Goal: Obtain resource: Obtain resource

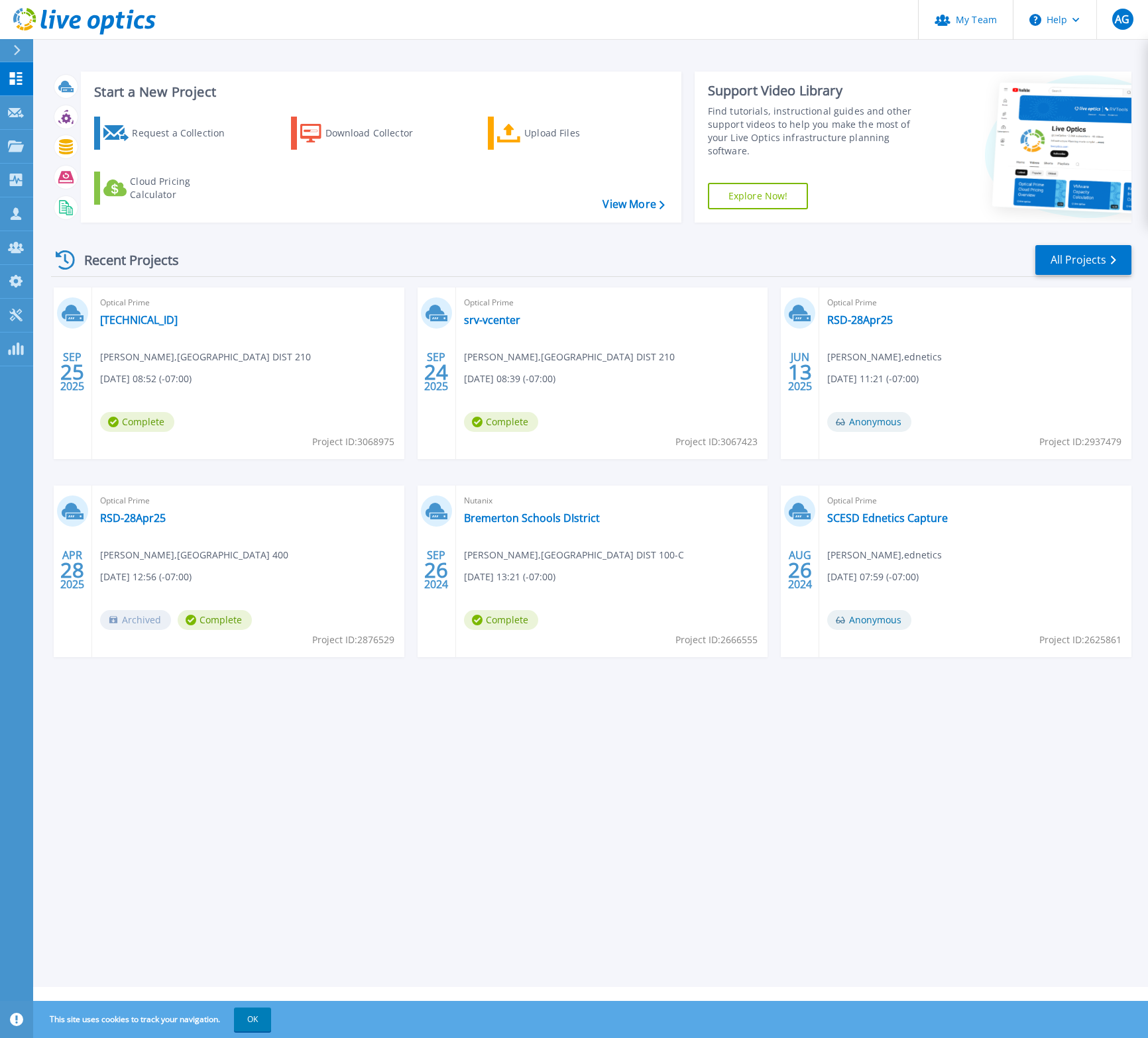
click at [130, 306] on span "Optical Prime" at bounding box center [248, 302] width 296 height 15
click at [131, 318] on link "[TECHNICAL_ID]" at bounding box center [139, 320] width 78 height 13
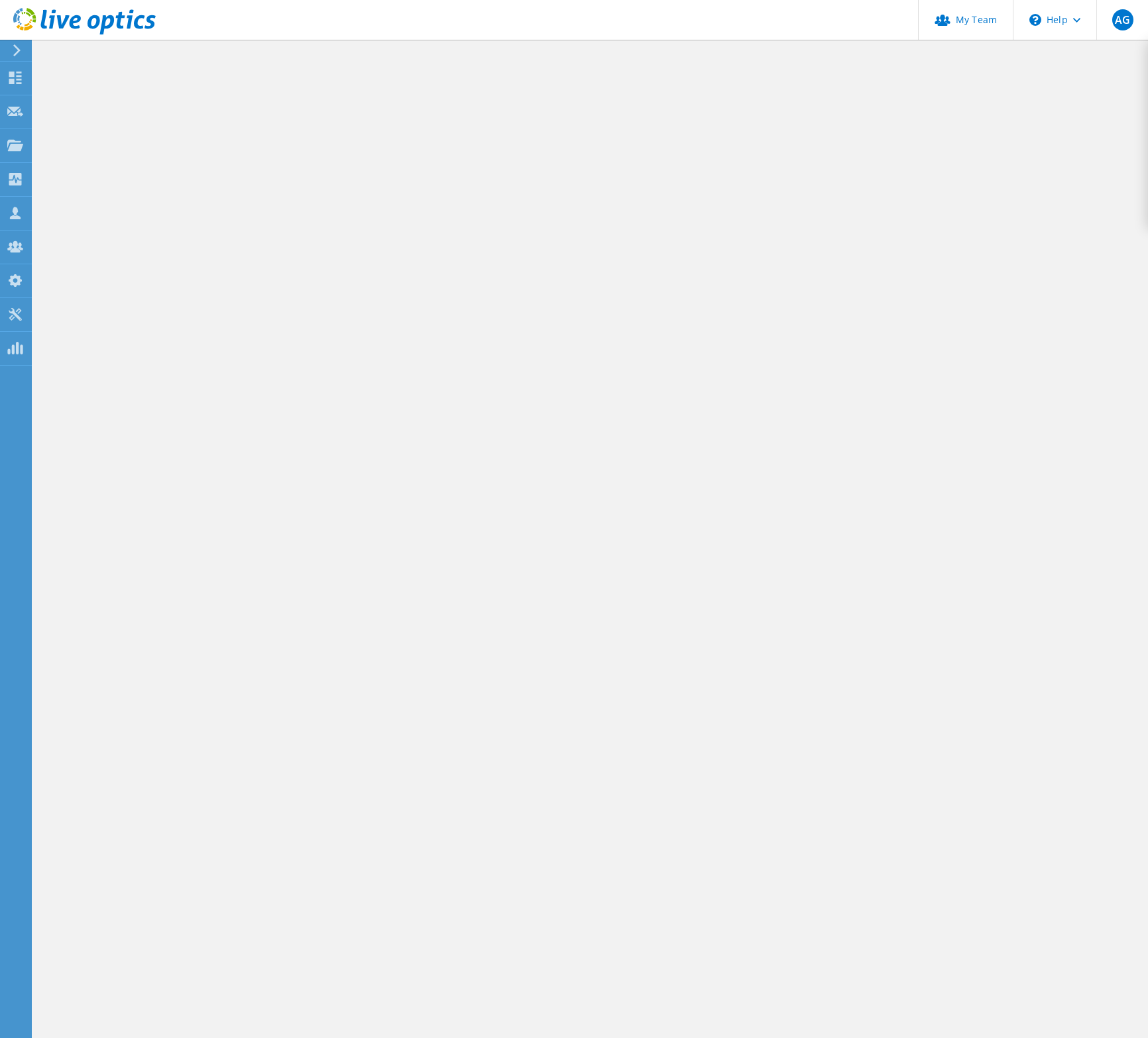
click at [903, 379] on div at bounding box center [591, 538] width 1115 height 998
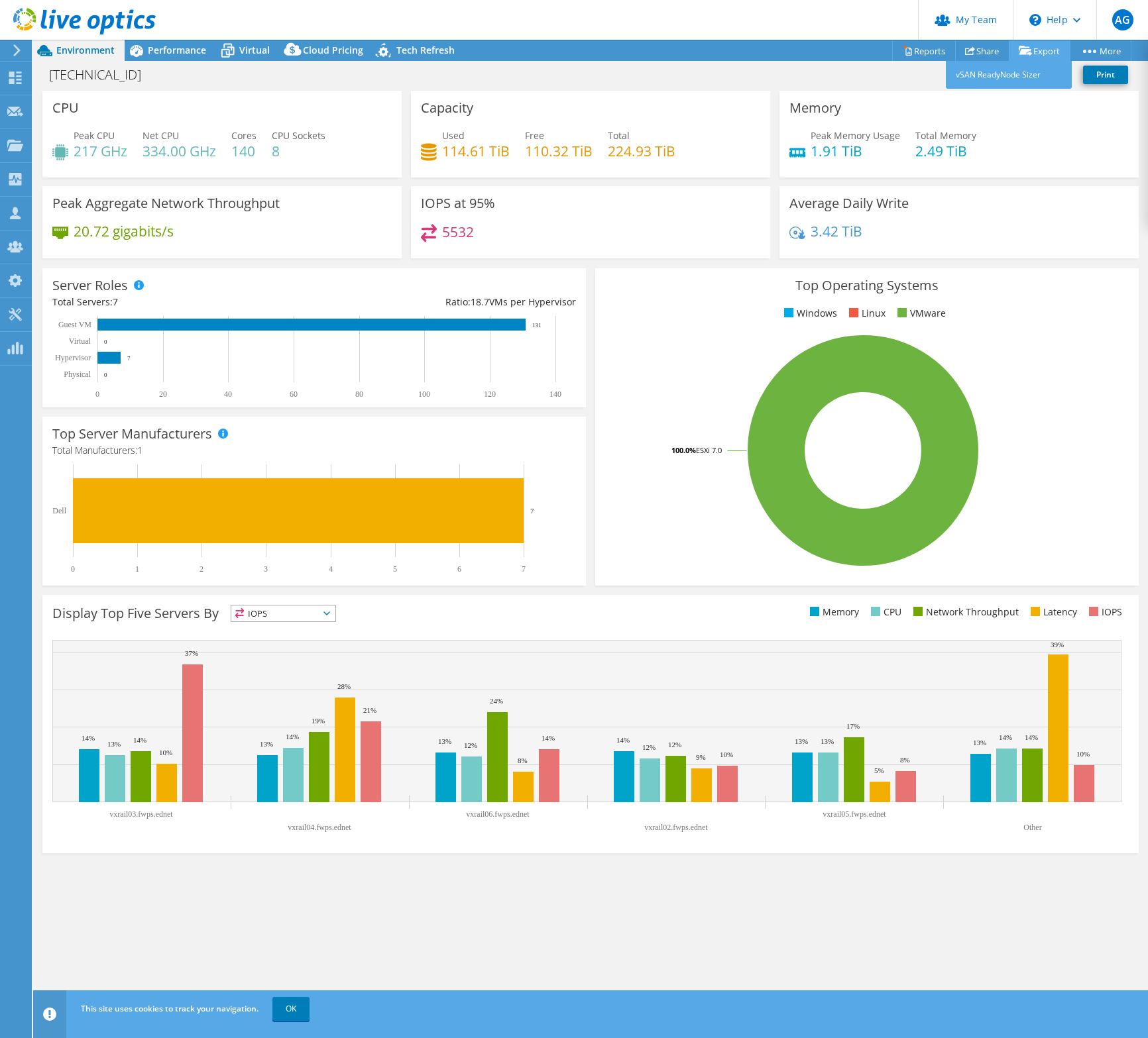
click at [1042, 52] on link "Export" at bounding box center [1039, 51] width 62 height 21
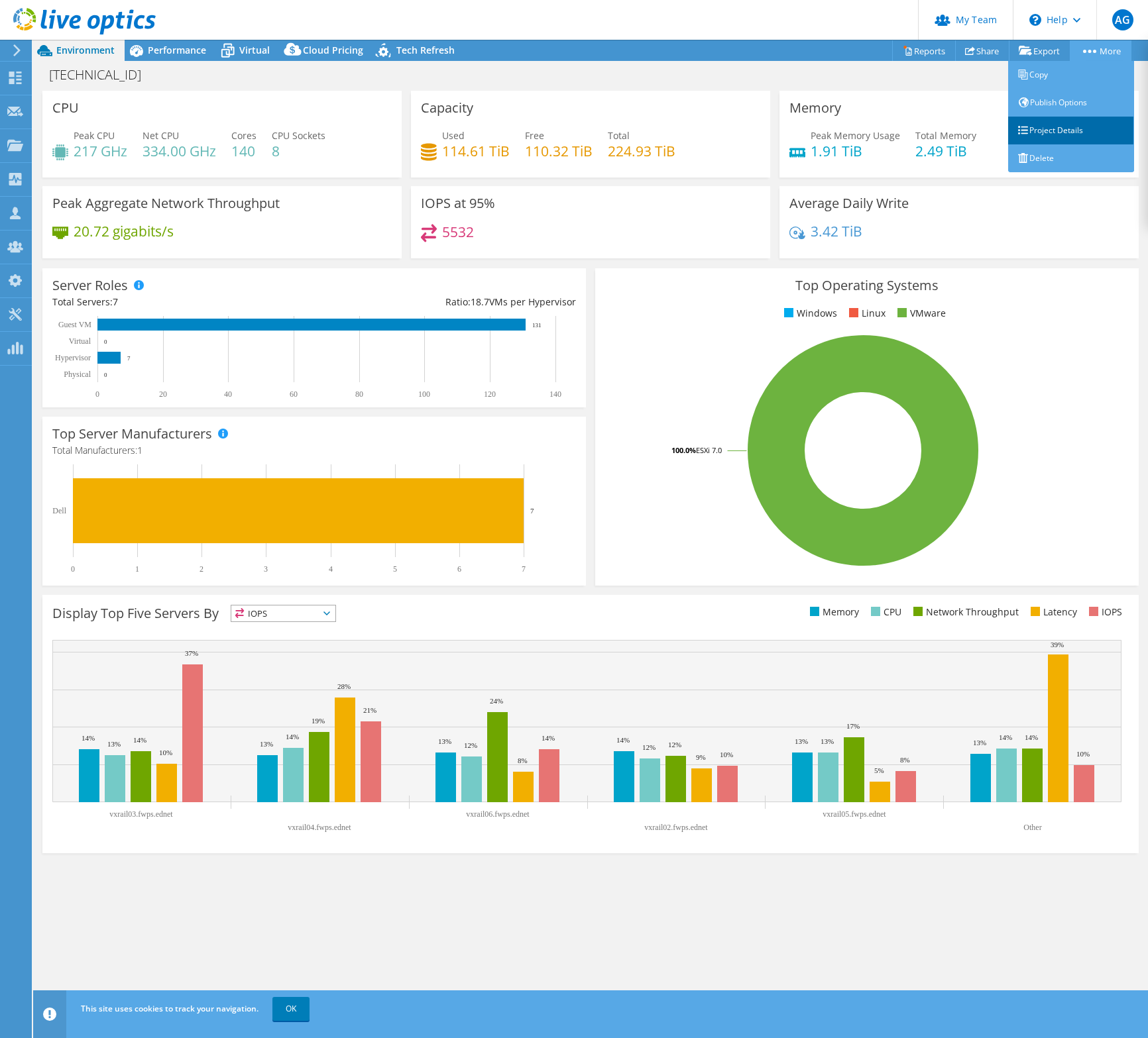
click at [1076, 139] on link "Project Details" at bounding box center [1070, 131] width 126 height 28
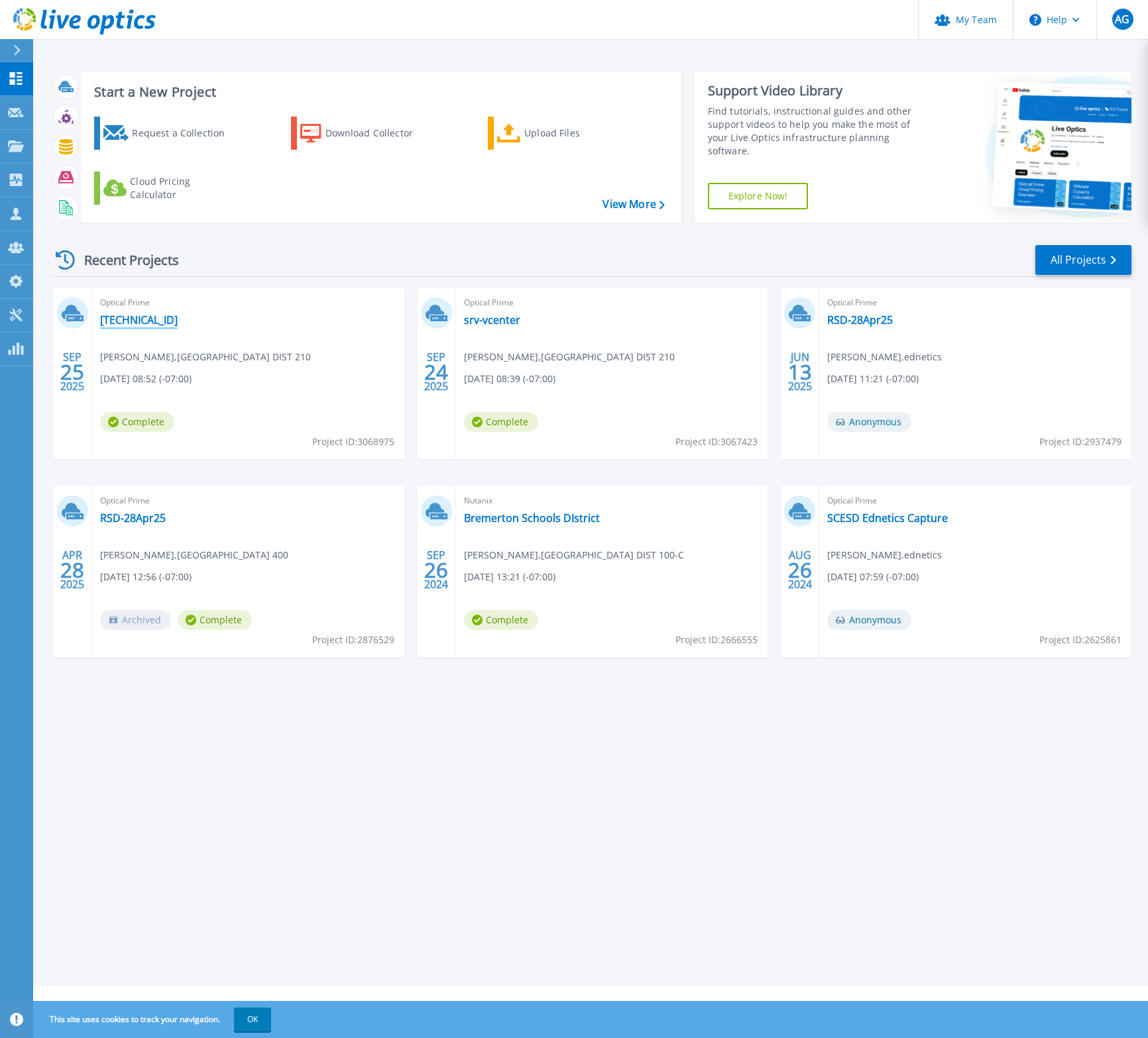
click at [126, 320] on link "[TECHNICAL_ID]" at bounding box center [139, 320] width 78 height 13
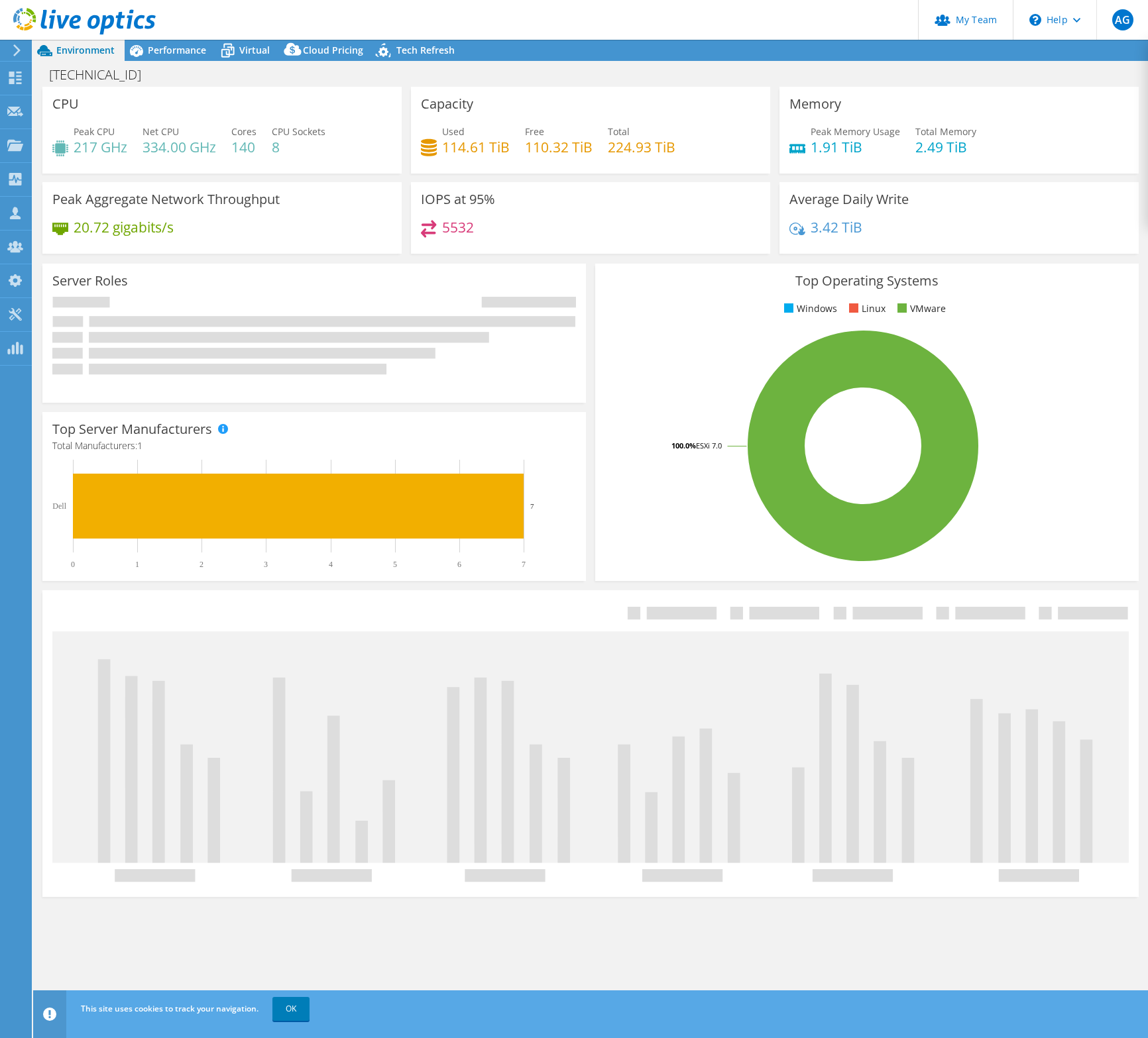
select select "USD"
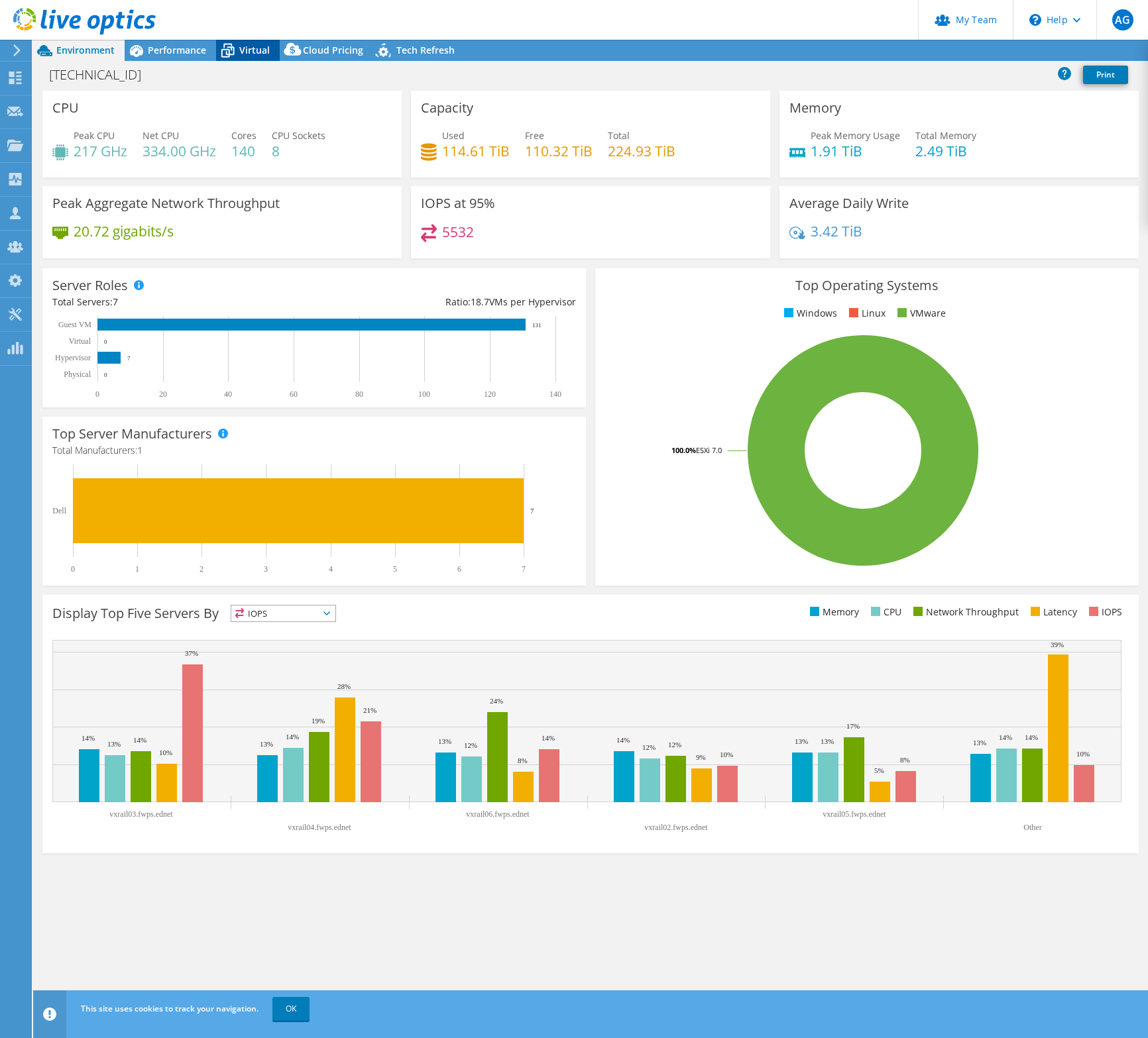
click at [261, 51] on span "Virtual" at bounding box center [254, 50] width 31 height 13
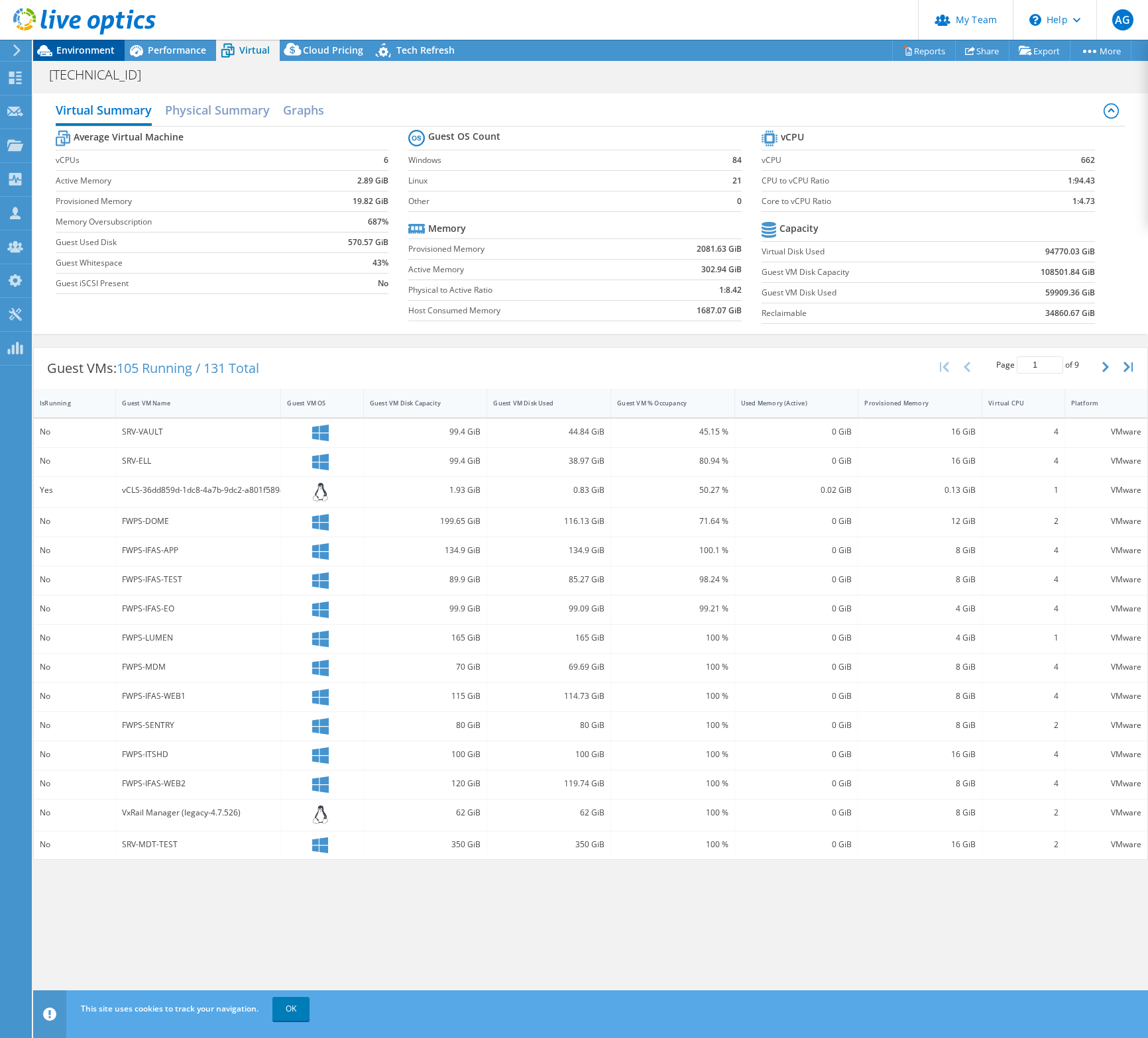
click at [79, 47] on span "Environment" at bounding box center [85, 50] width 58 height 13
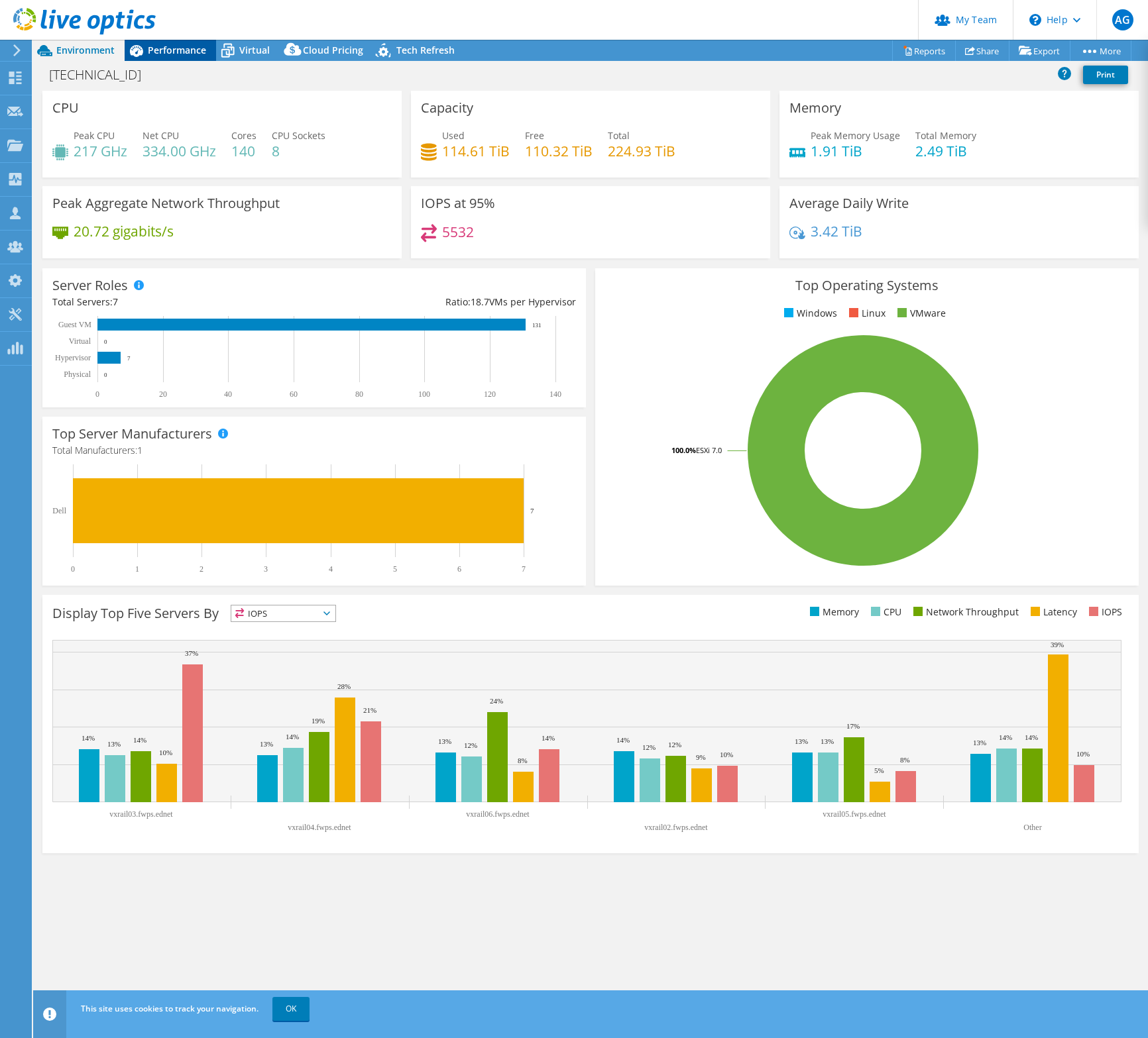
click at [177, 49] on span "Performance" at bounding box center [177, 50] width 58 height 13
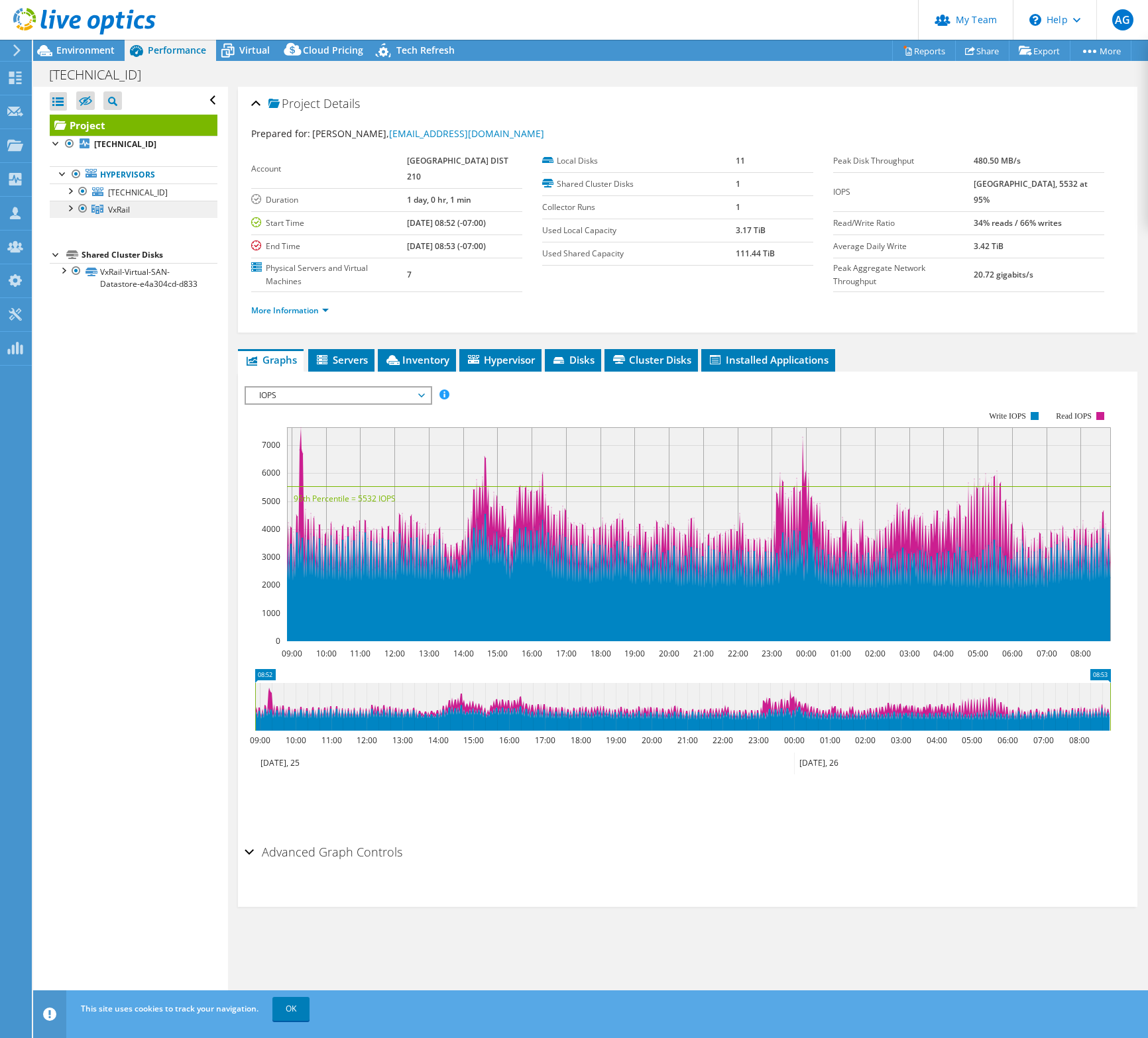
click at [144, 207] on link "VxRail" at bounding box center [133, 209] width 167 height 17
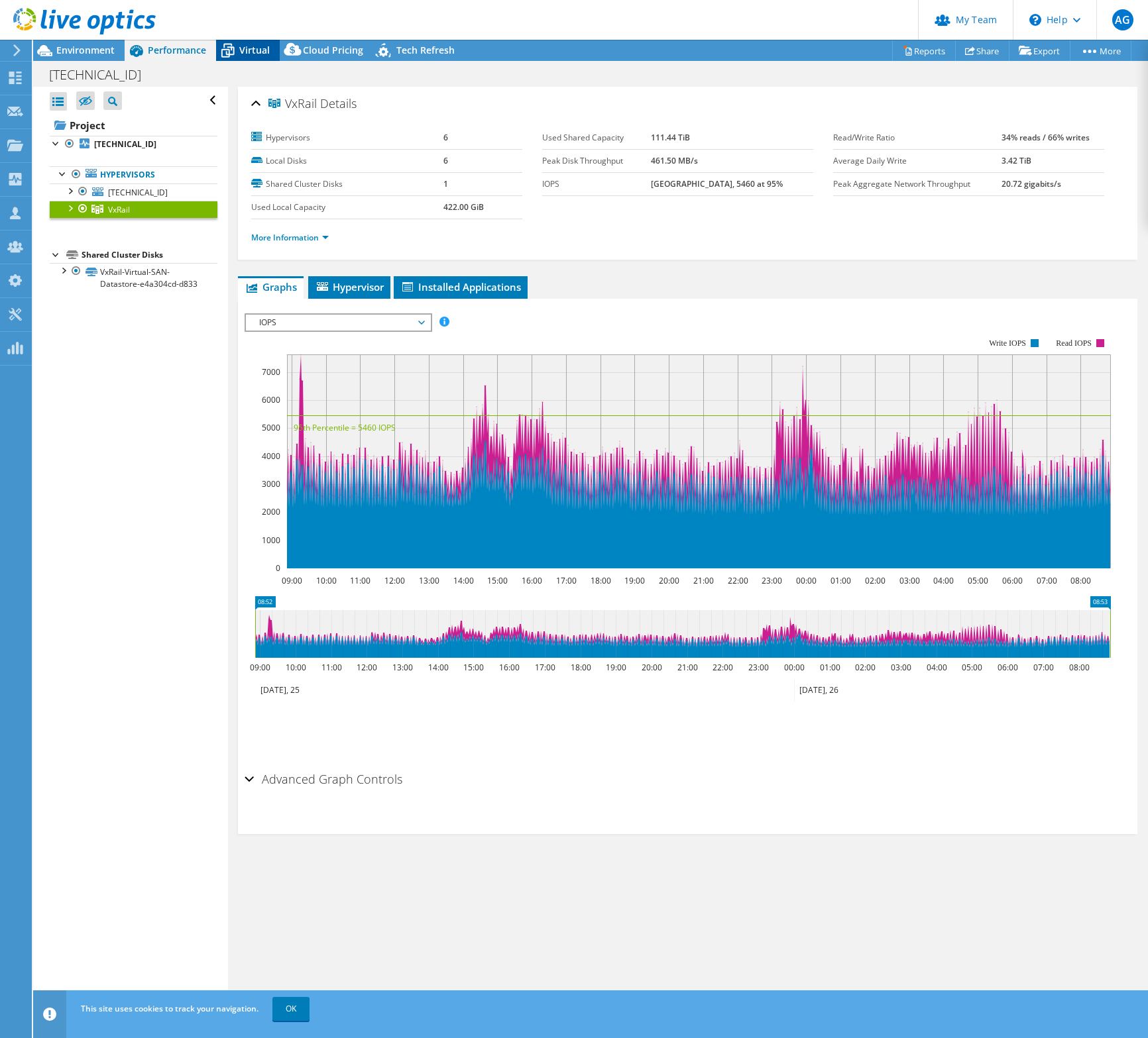
click at [252, 45] on span "Virtual" at bounding box center [254, 50] width 31 height 13
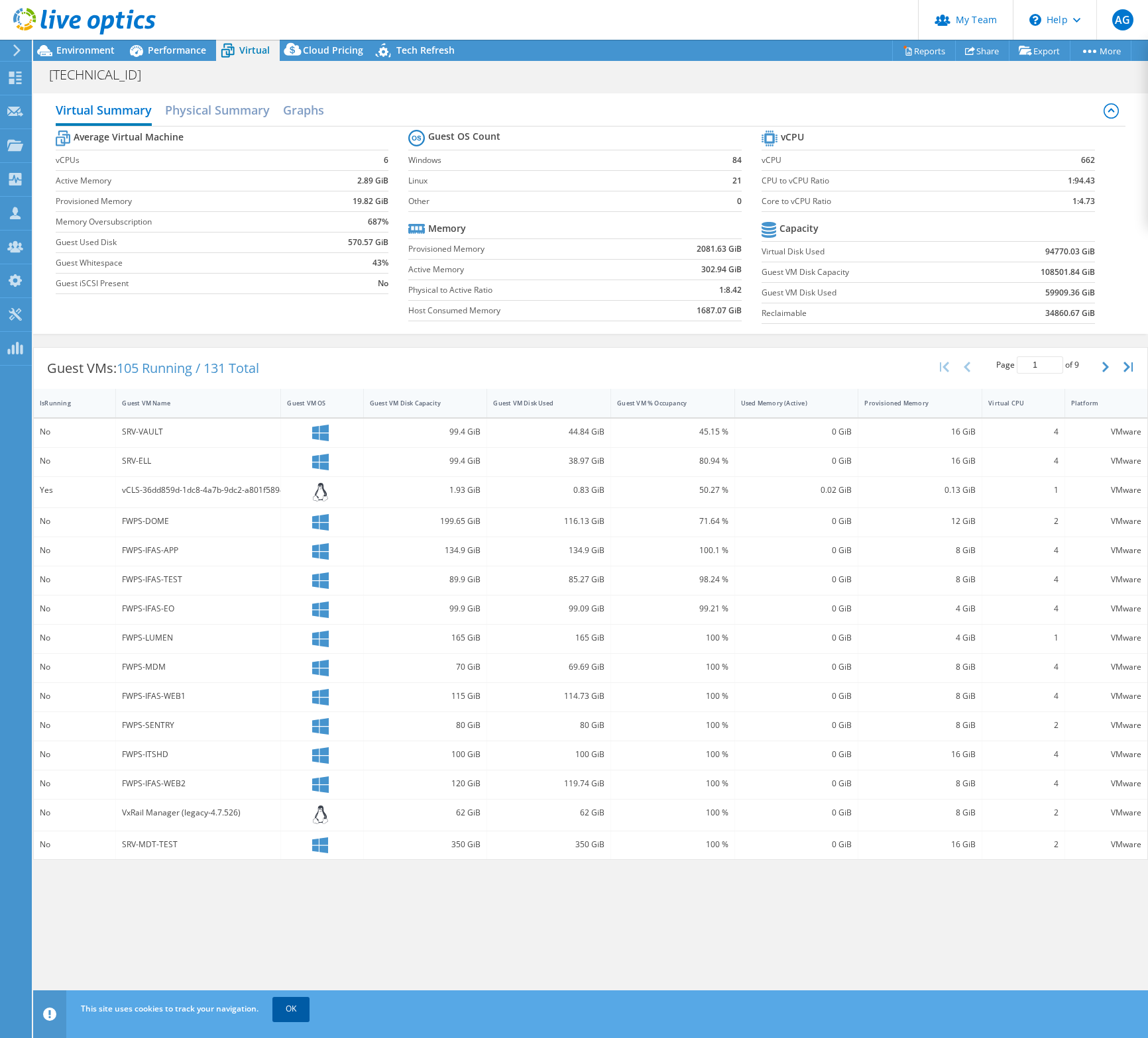
click at [301, 1006] on link "OK" at bounding box center [290, 1009] width 37 height 24
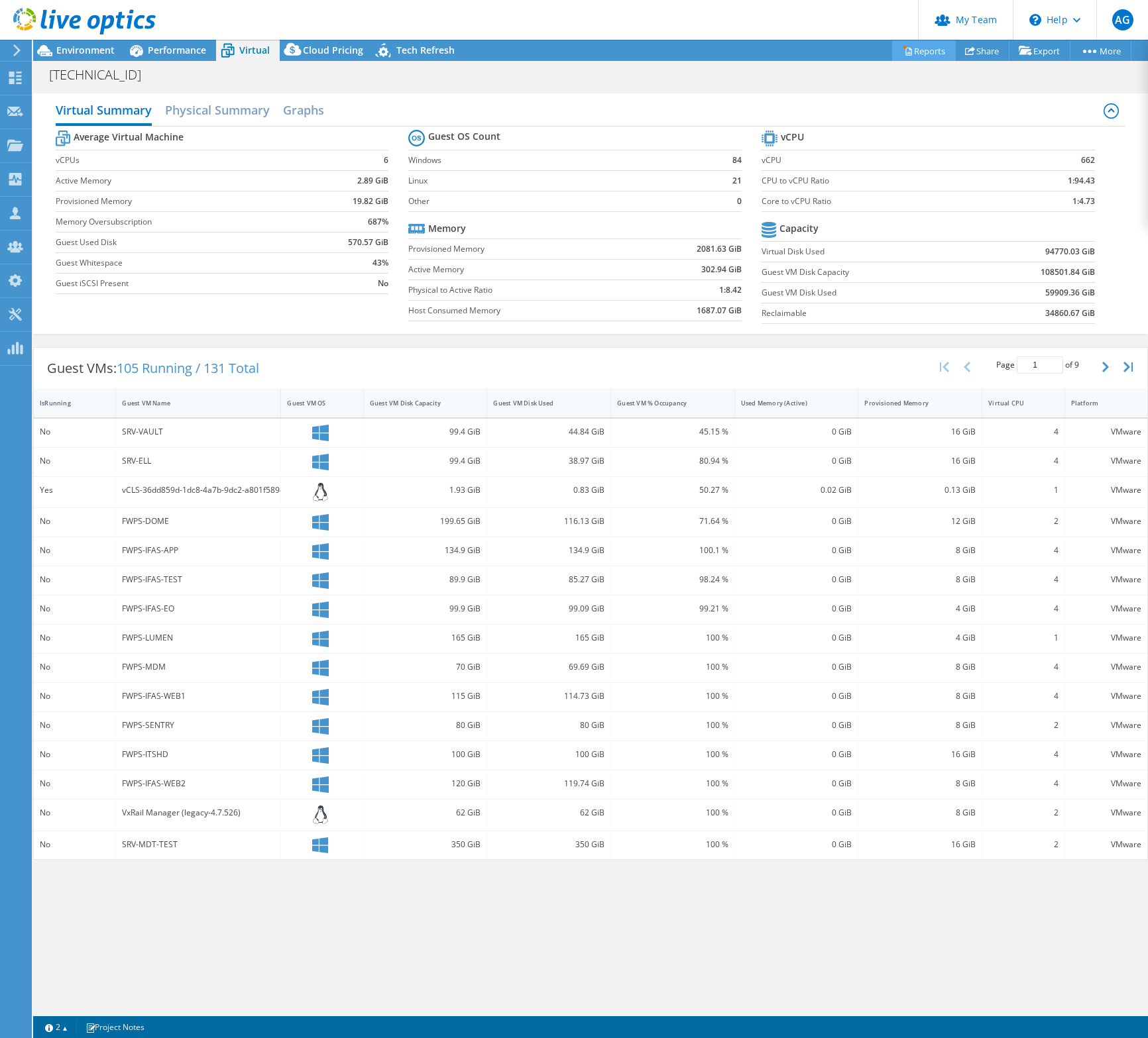
click at [903, 51] on link "Reports" at bounding box center [924, 51] width 64 height 21
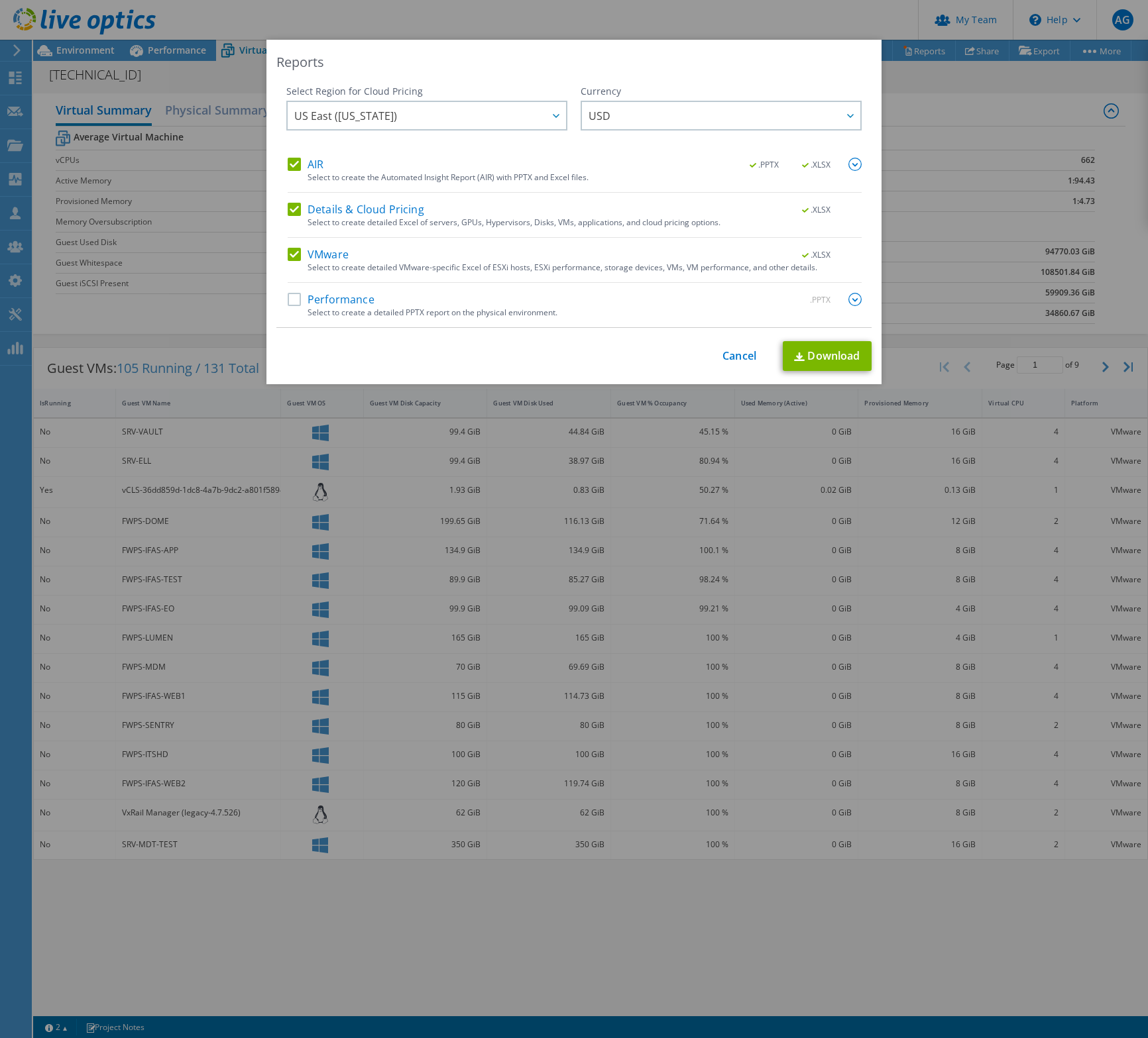
click at [288, 296] on label "Performance" at bounding box center [331, 299] width 87 height 13
click at [0, 0] on input "Performance" at bounding box center [0, 0] width 0 height 0
click at [294, 208] on label "Details & Cloud Pricing" at bounding box center [356, 209] width 136 height 13
click at [0, 0] on input "Details & Cloud Pricing" at bounding box center [0, 0] width 0 height 0
click at [290, 165] on label "AIR" at bounding box center [305, 164] width 35 height 13
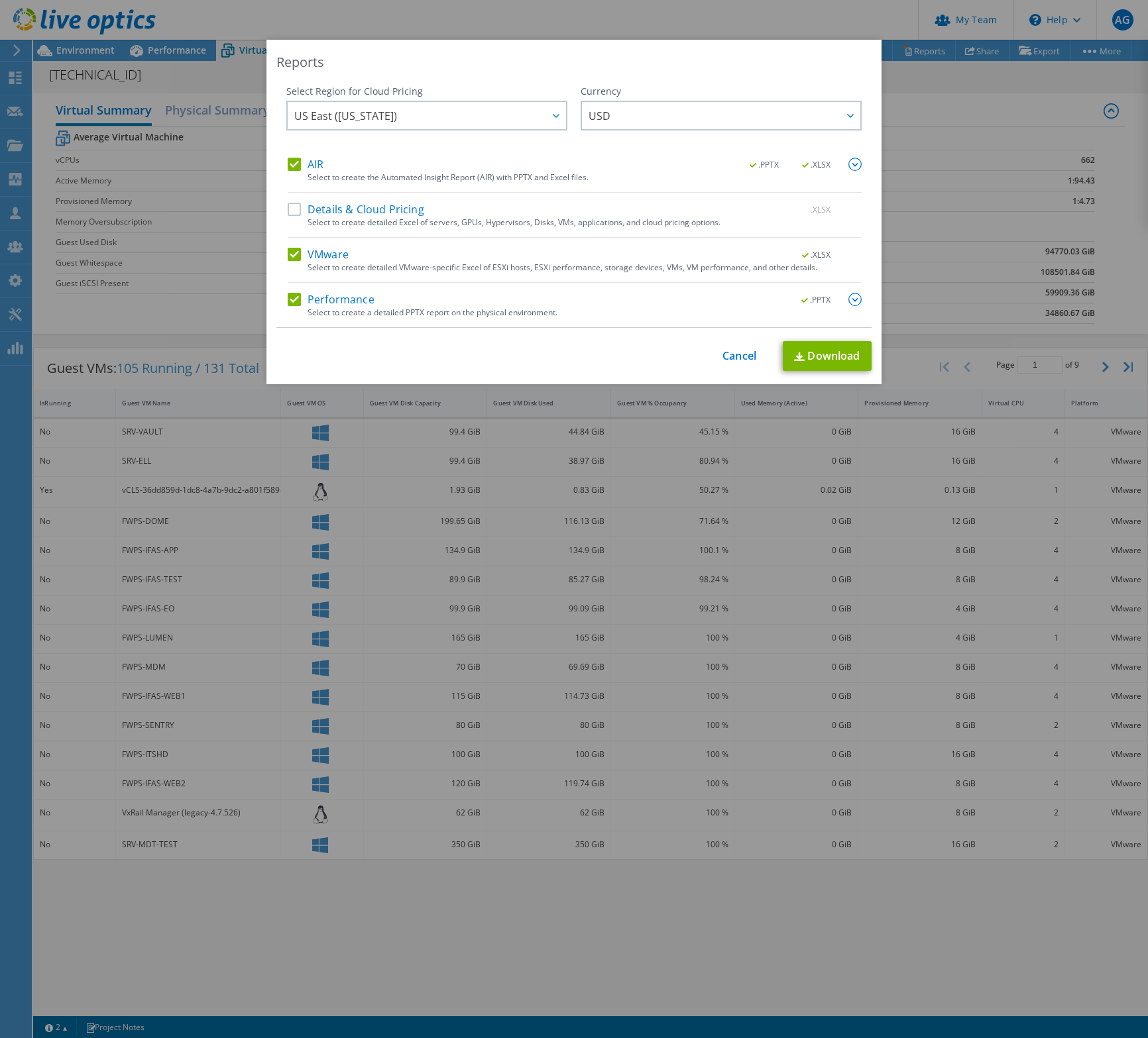
click at [0, 0] on input "AIR" at bounding box center [0, 0] width 0 height 0
click at [838, 372] on div "Reports Select Region for Cloud Pricing Asia Pacific (Hong Kong) Asia Pacific (…" at bounding box center [573, 212] width 615 height 345
click at [837, 365] on link "Download" at bounding box center [827, 356] width 89 height 30
click at [722, 359] on link "Cancel" at bounding box center [739, 356] width 34 height 13
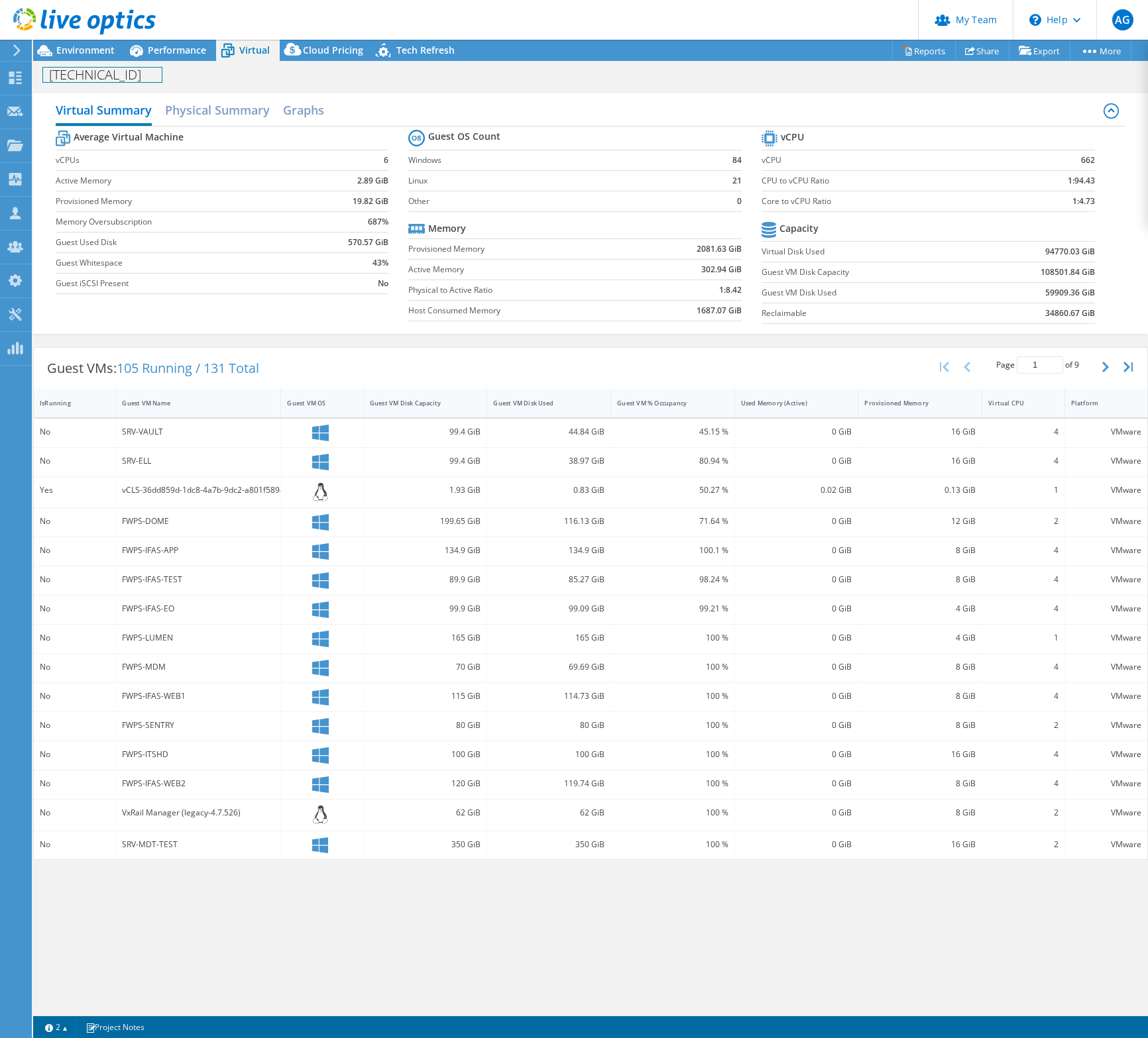
click at [108, 62] on div "172.16.1.150 Print" at bounding box center [591, 74] width 1115 height 26
click at [73, 58] on div "Environment" at bounding box center [79, 50] width 92 height 22
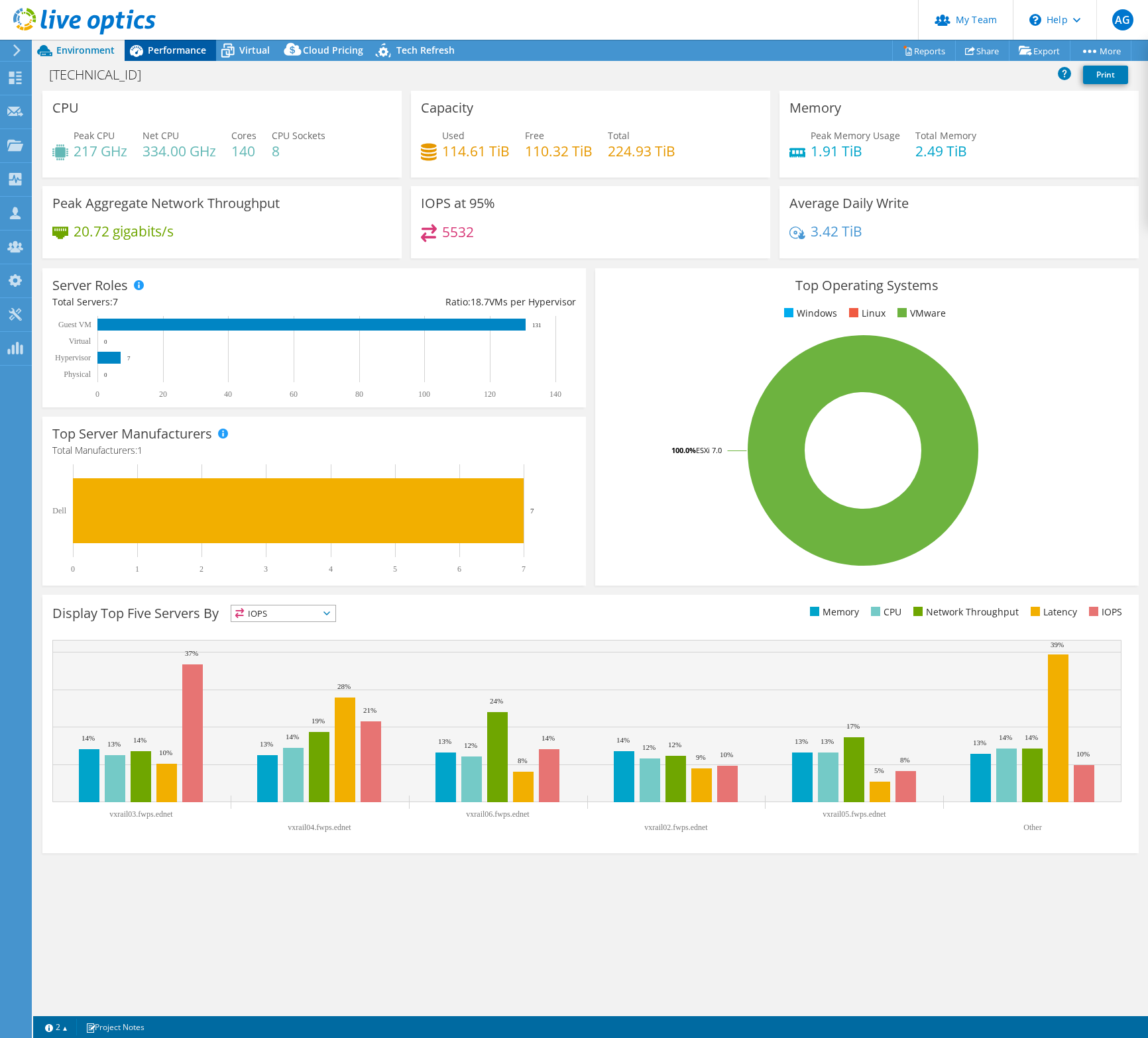
click at [188, 54] on span "Performance" at bounding box center [177, 50] width 58 height 13
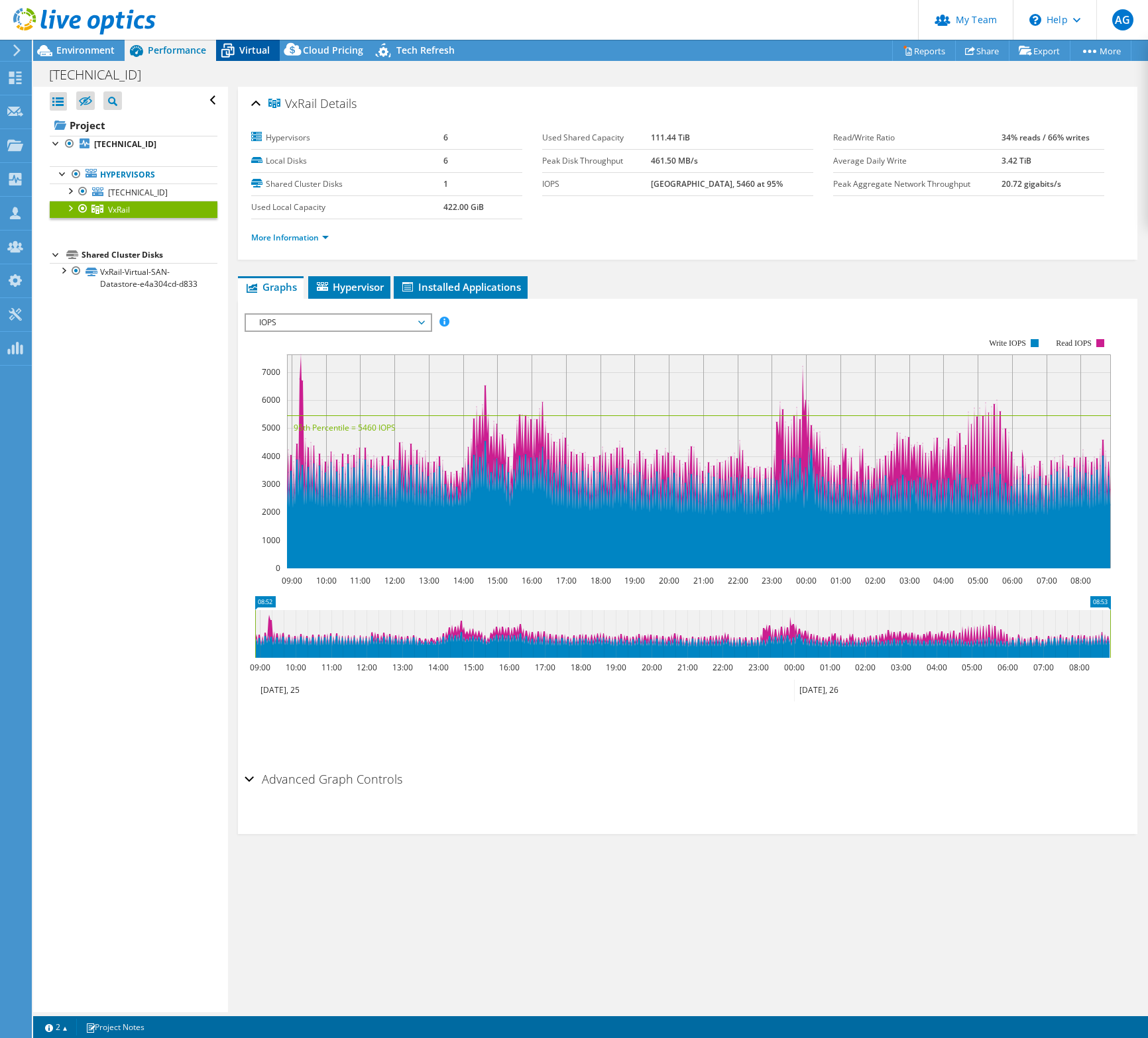
click at [263, 60] on div "Virtual" at bounding box center [248, 50] width 64 height 22
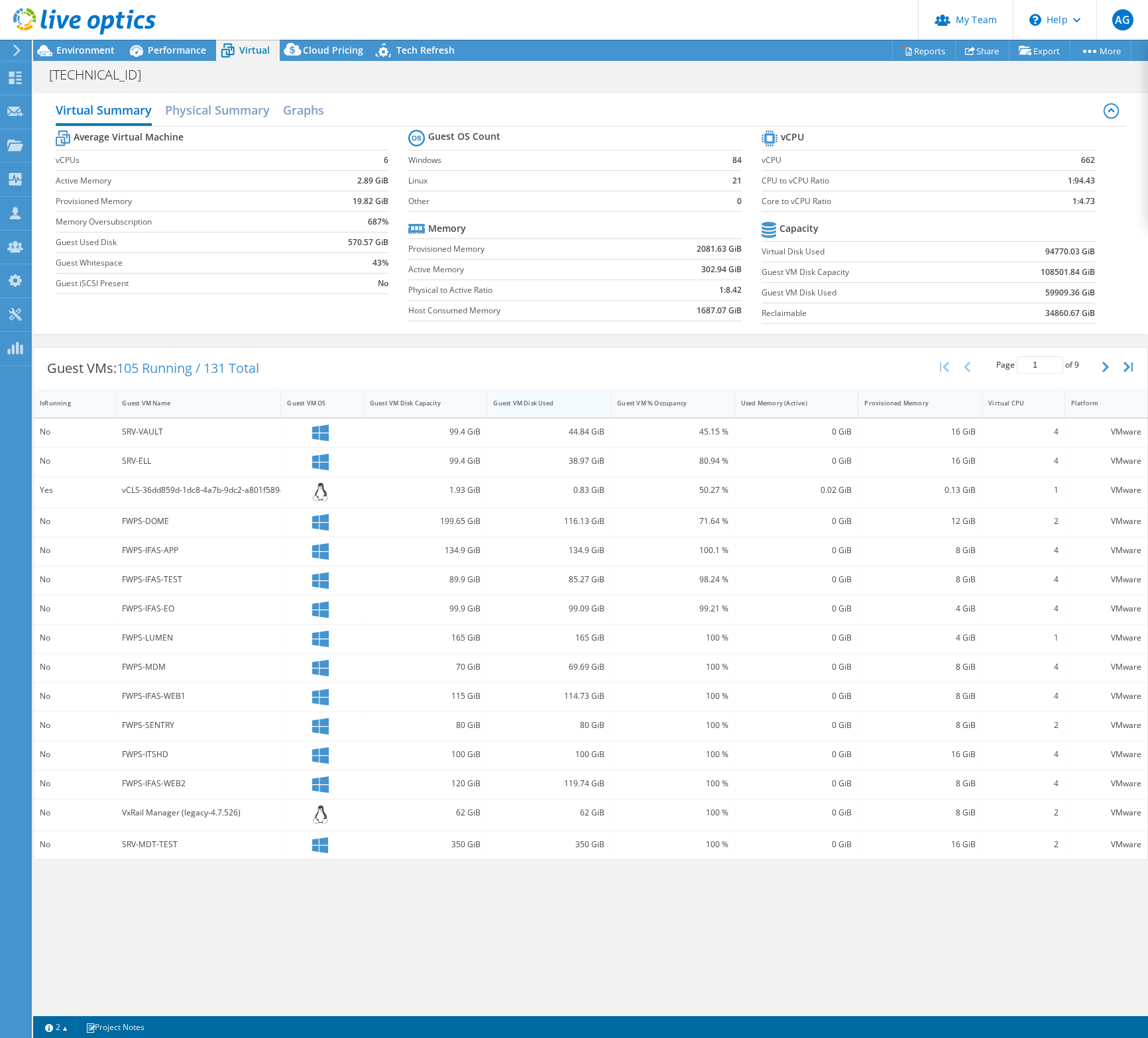
click at [582, 406] on div "Guest VM Disk Used" at bounding box center [540, 403] width 95 height 8
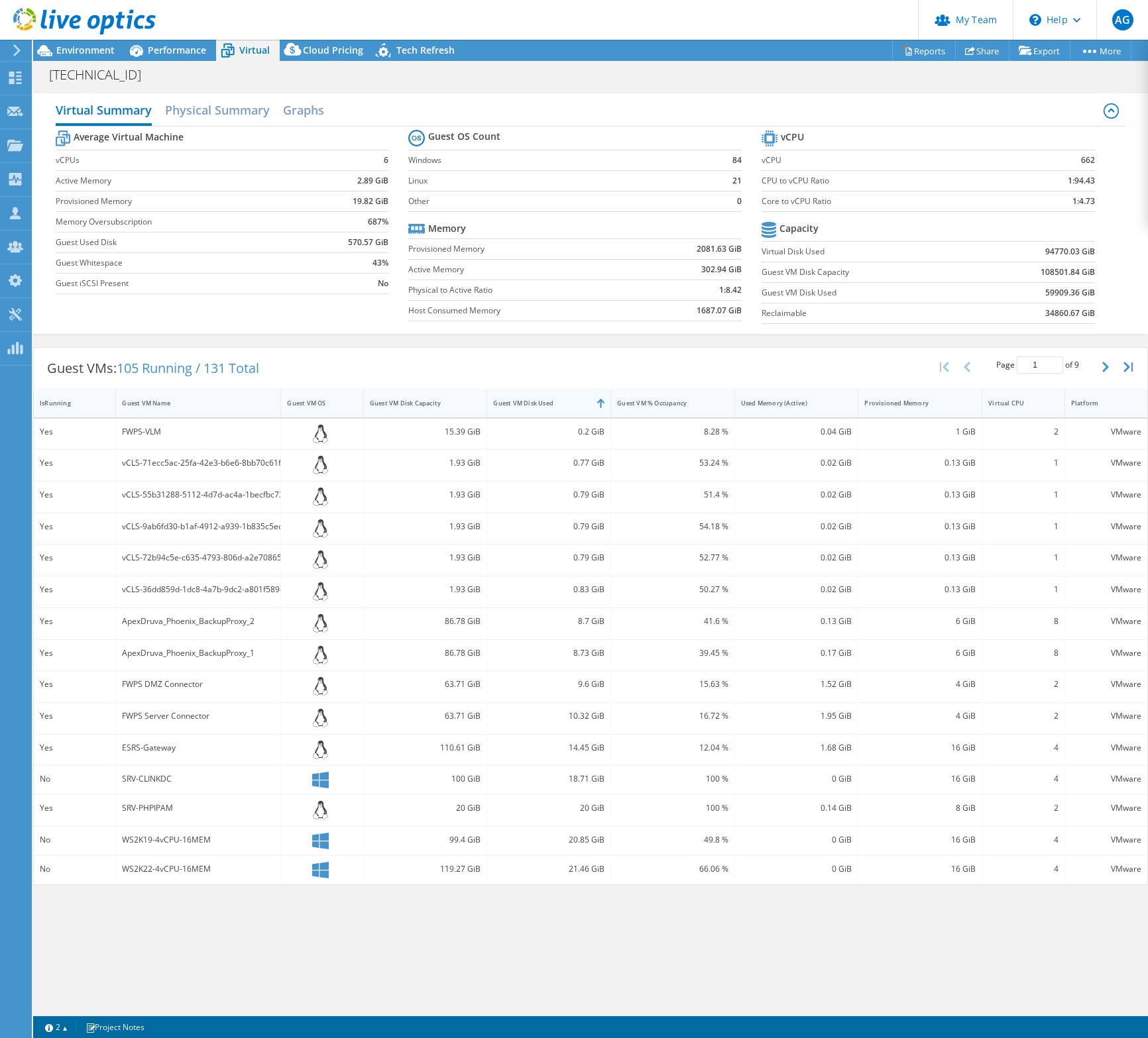
click at [571, 403] on div "Guest VM Disk Used" at bounding box center [540, 403] width 95 height 8
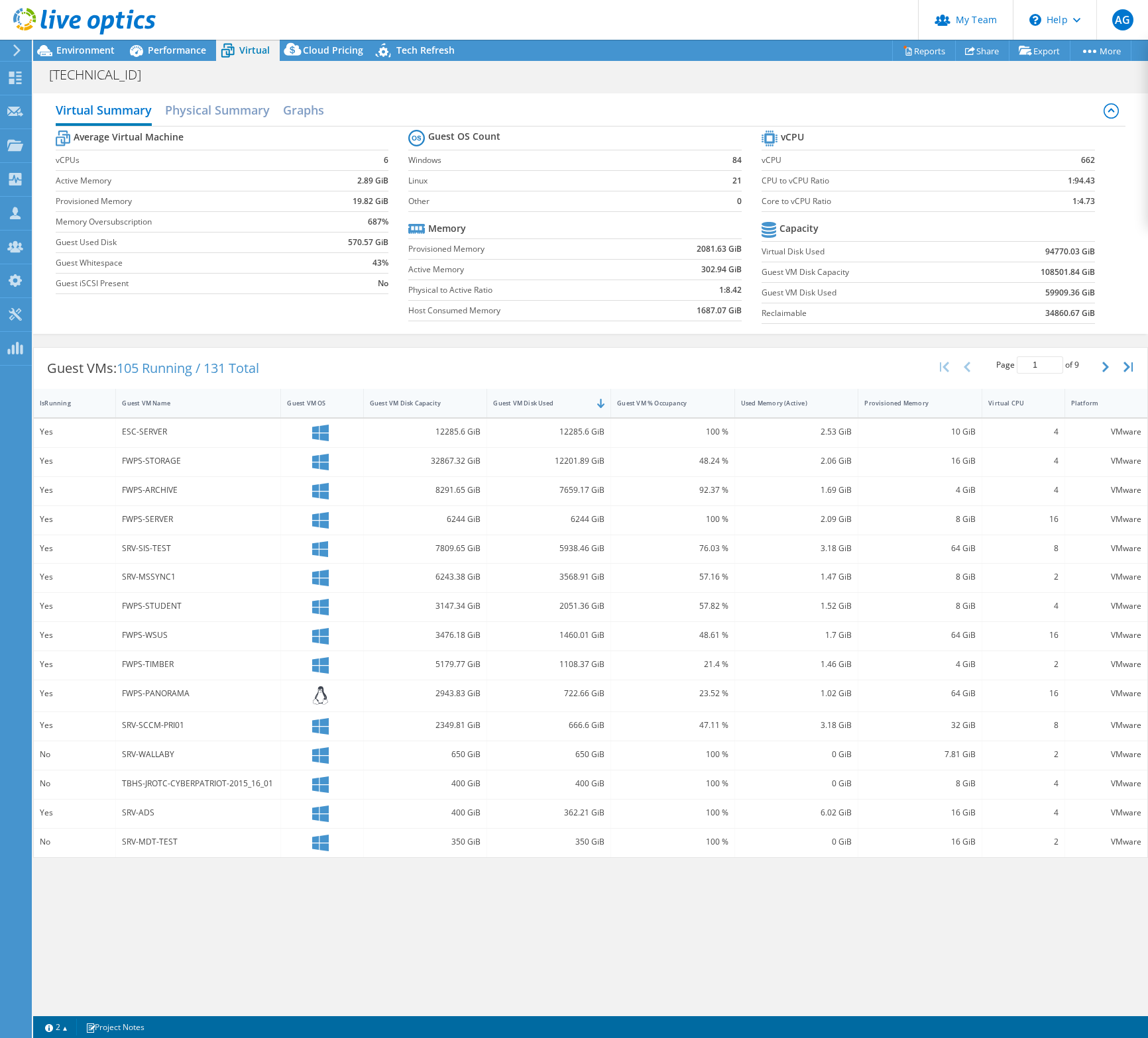
click at [97, 49] on span "Environment" at bounding box center [85, 50] width 58 height 13
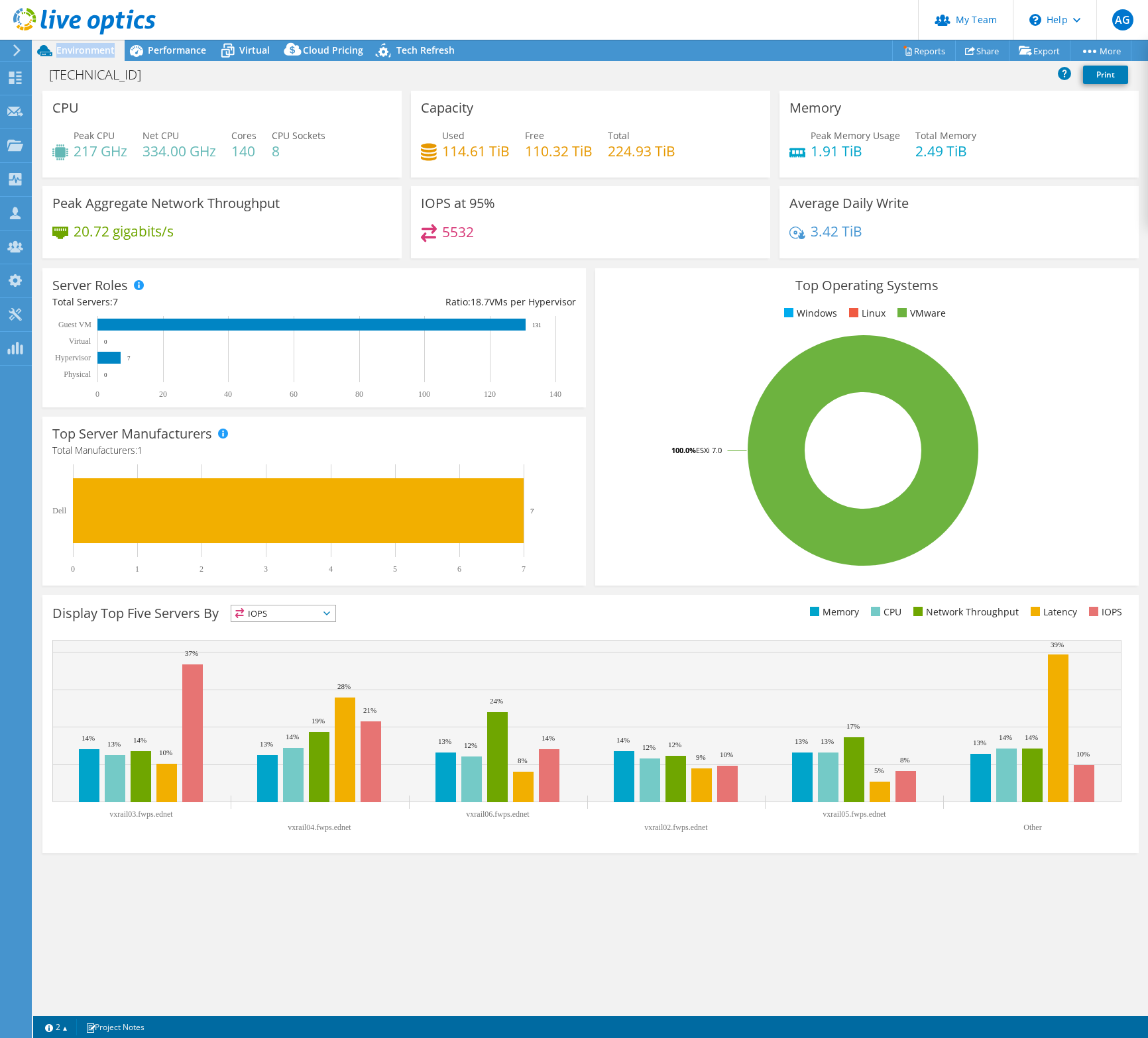
click at [97, 49] on span "Environment" at bounding box center [85, 50] width 58 height 13
click at [138, 54] on icon at bounding box center [136, 51] width 13 height 12
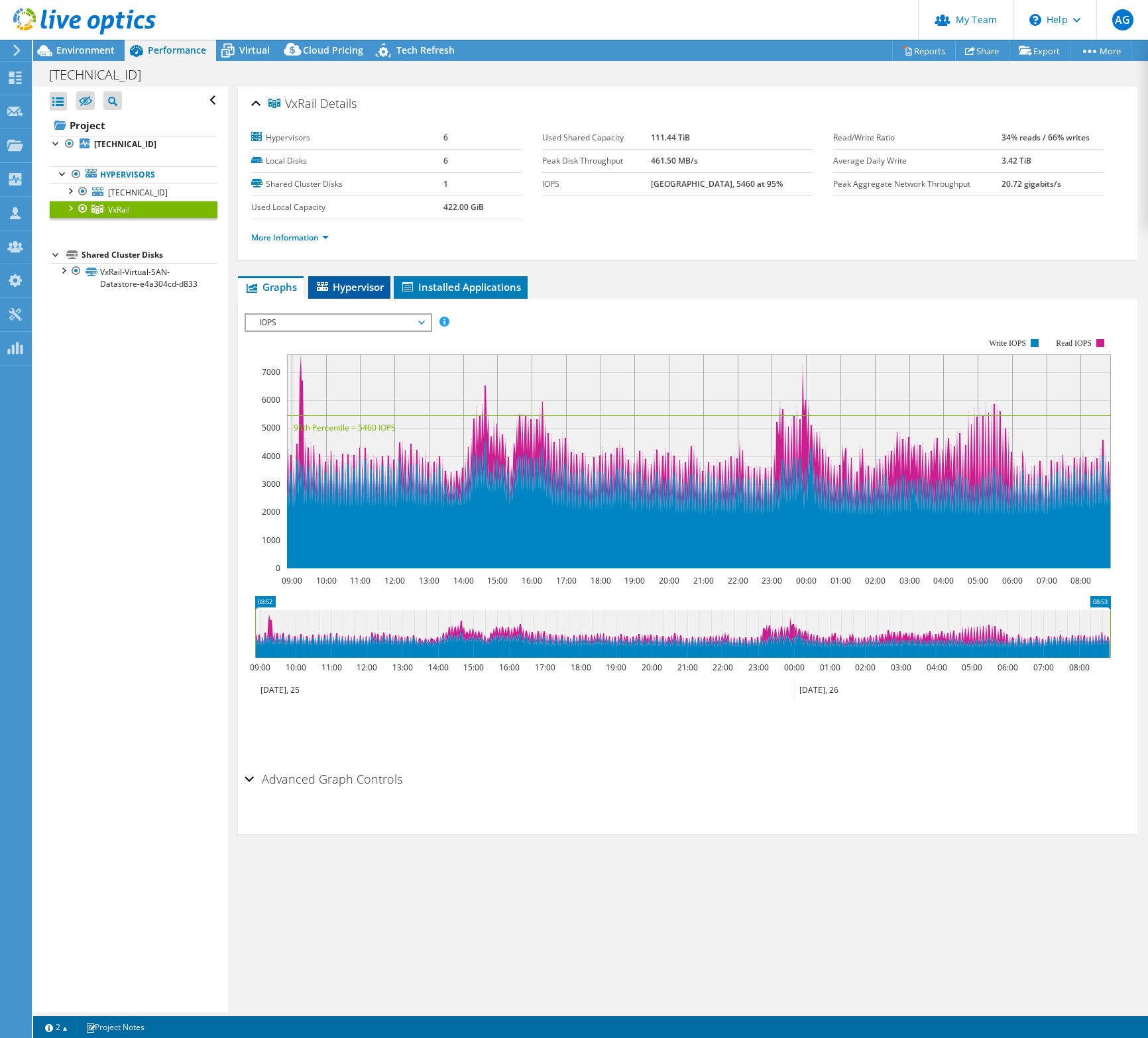
click at [351, 289] on span "Hypervisor" at bounding box center [349, 286] width 69 height 13
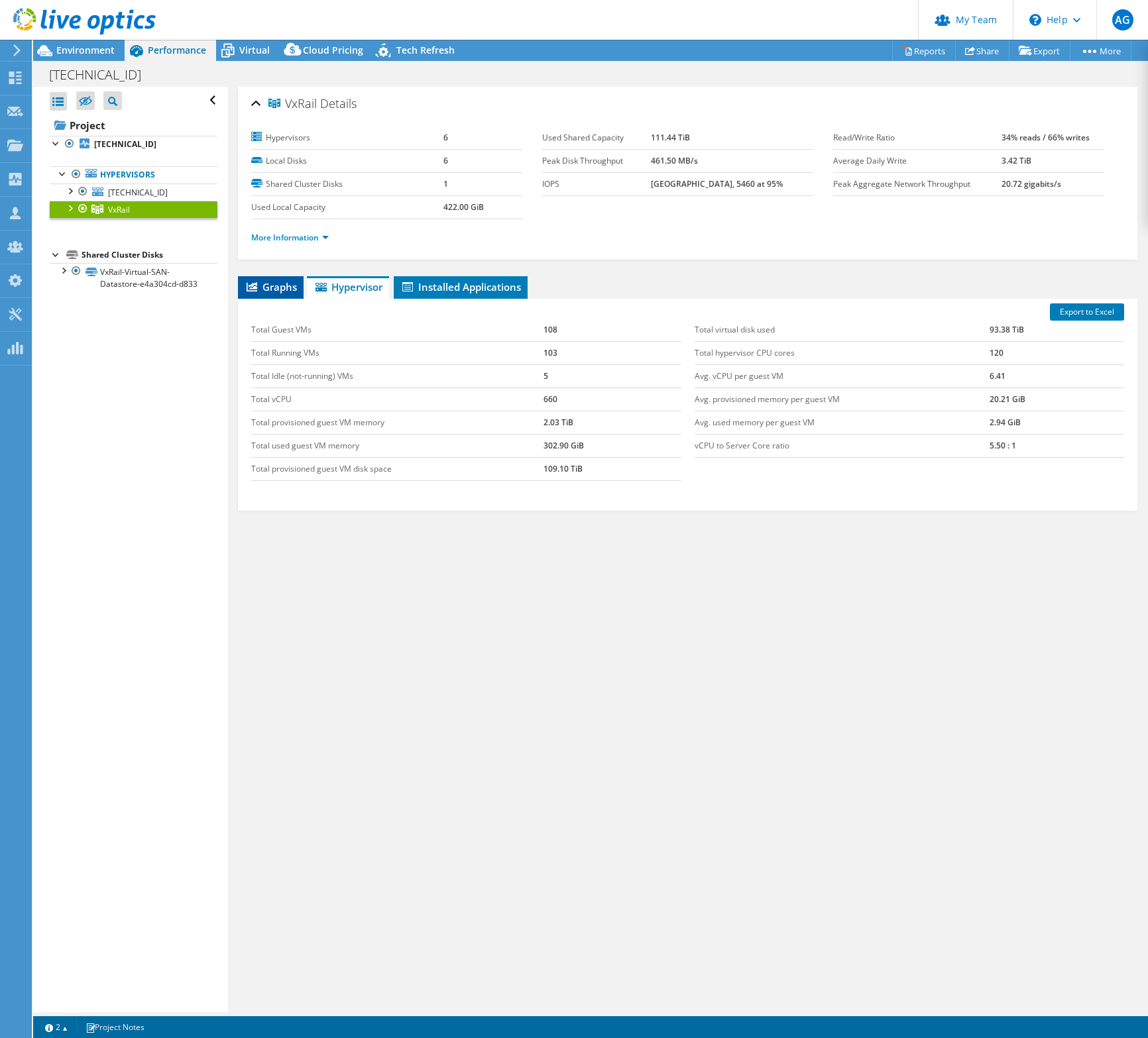
click at [281, 295] on li "Graphs" at bounding box center [270, 288] width 65 height 22
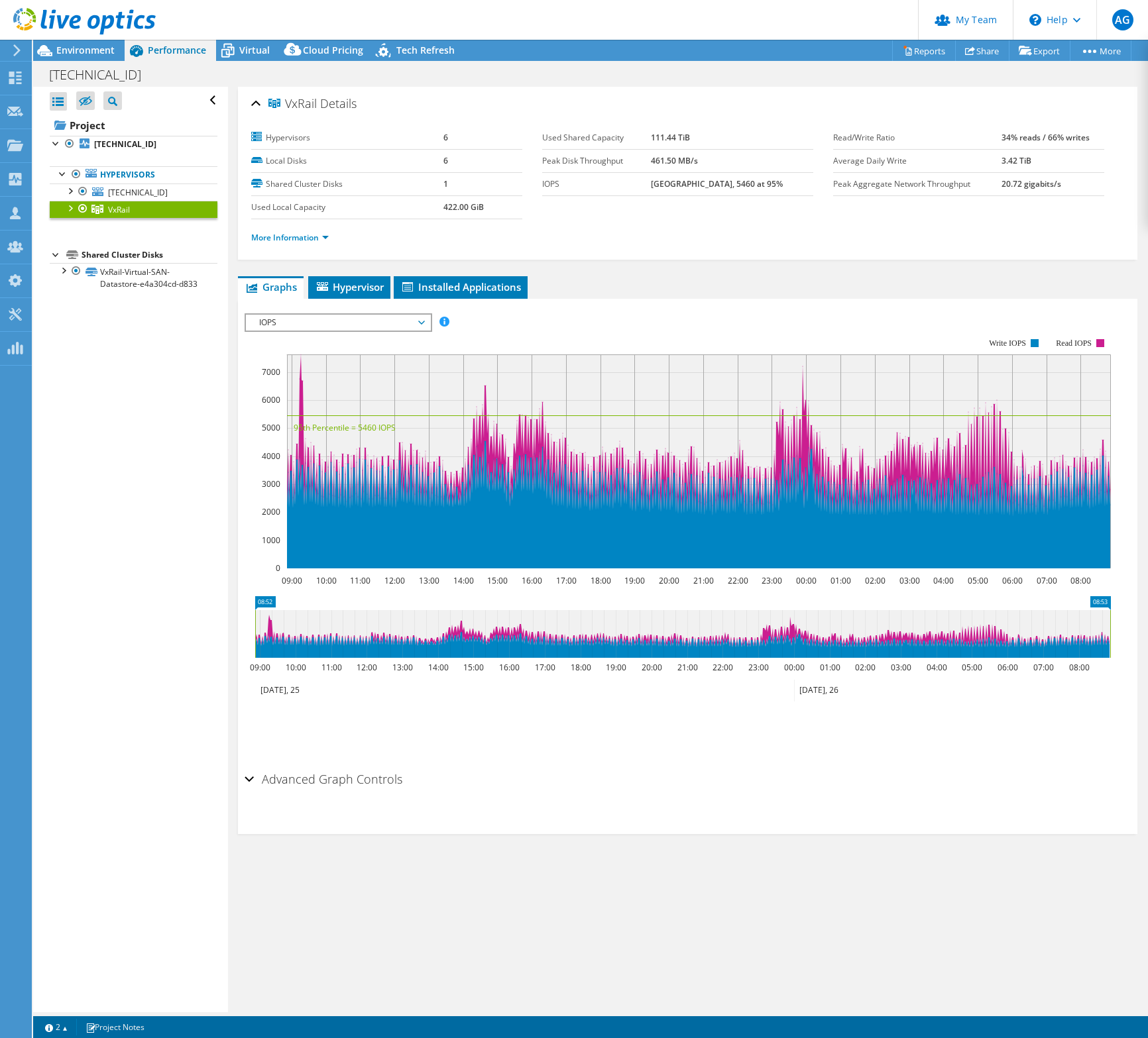
click at [424, 316] on span "IOPS" at bounding box center [338, 322] width 183 height 16
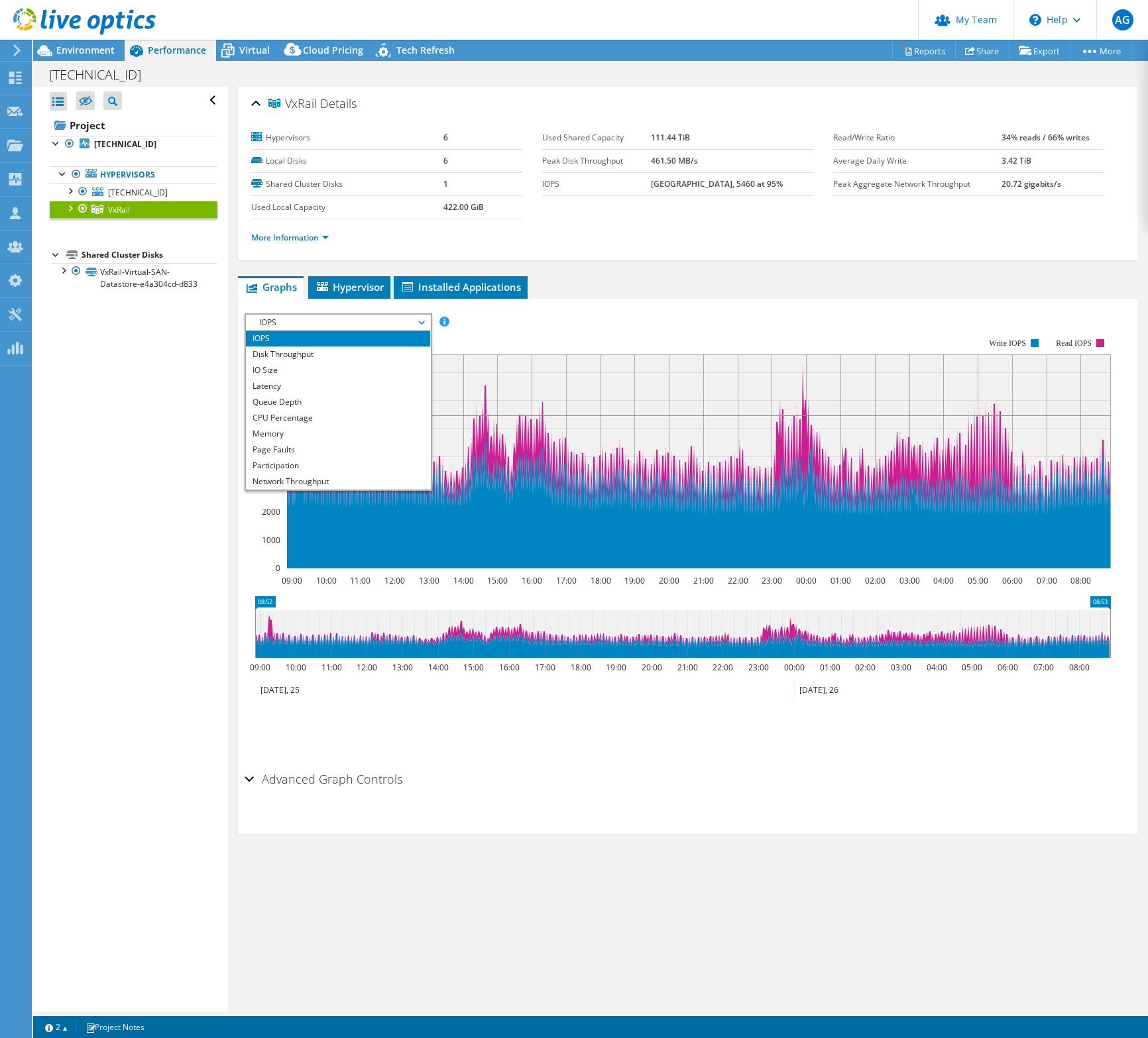
click at [424, 316] on span "IOPS" at bounding box center [338, 322] width 183 height 16
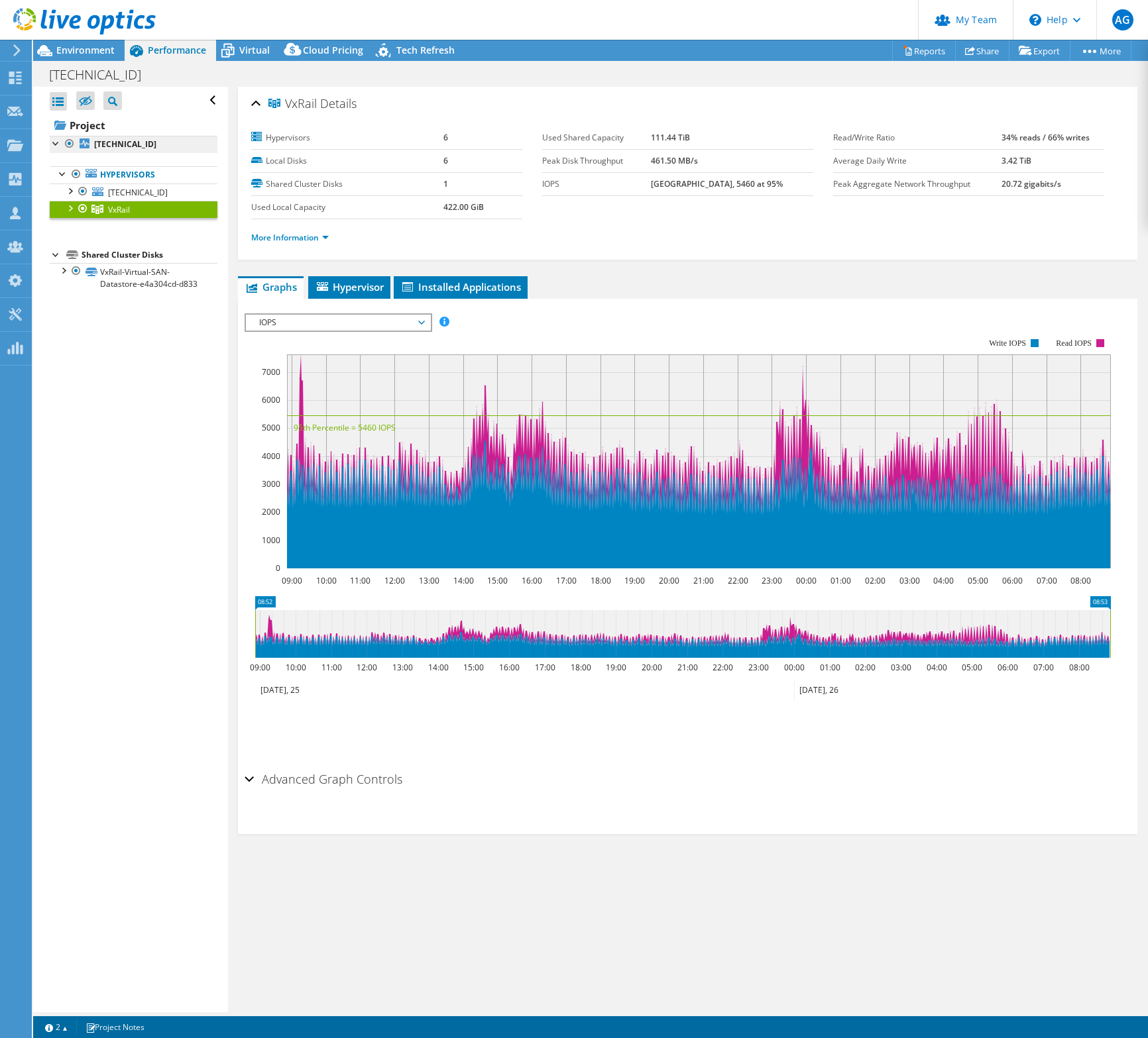
click at [129, 136] on link "[TECHNICAL_ID]" at bounding box center [133, 144] width 167 height 17
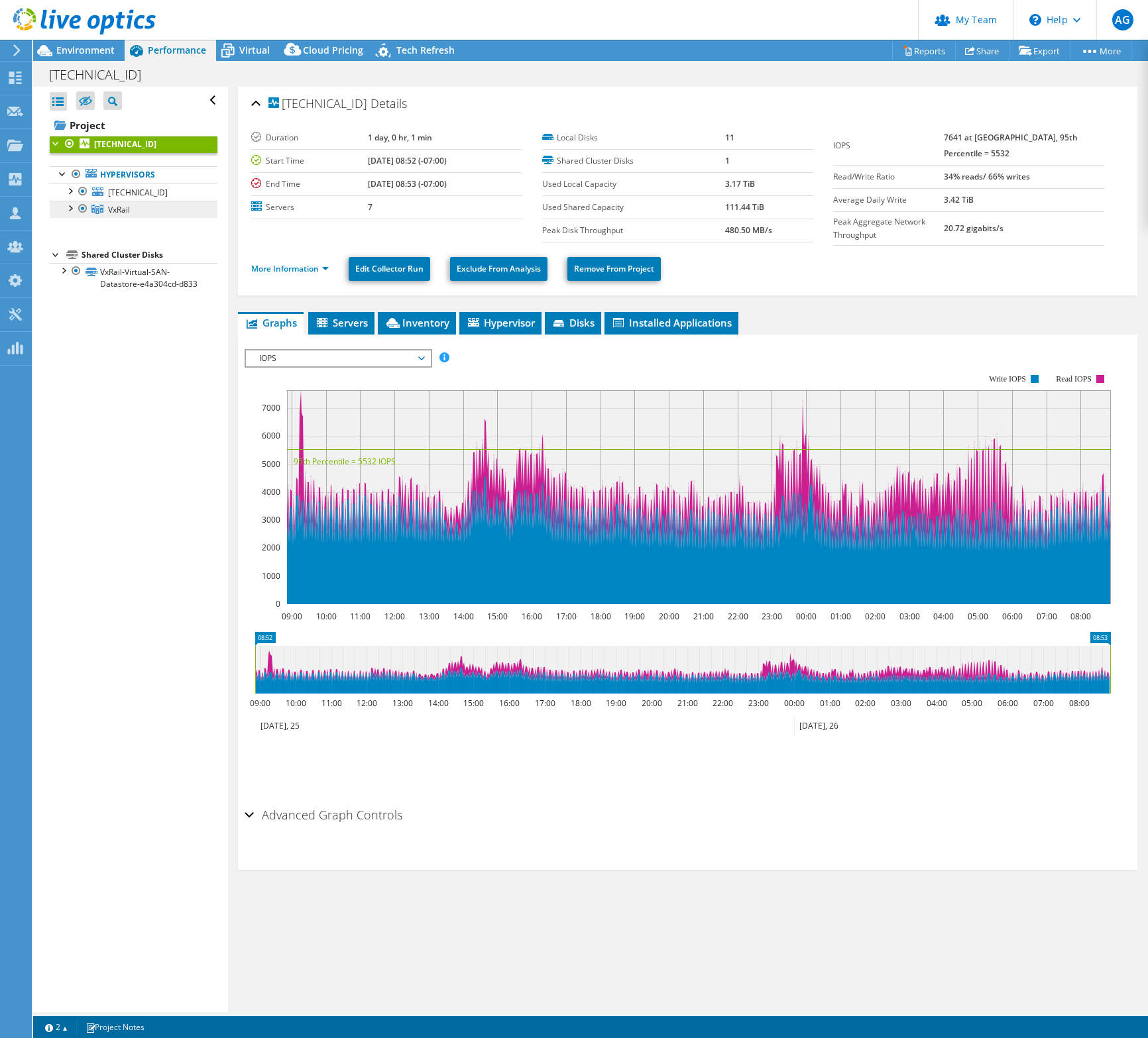
click at [141, 216] on link "VxRail" at bounding box center [133, 209] width 167 height 17
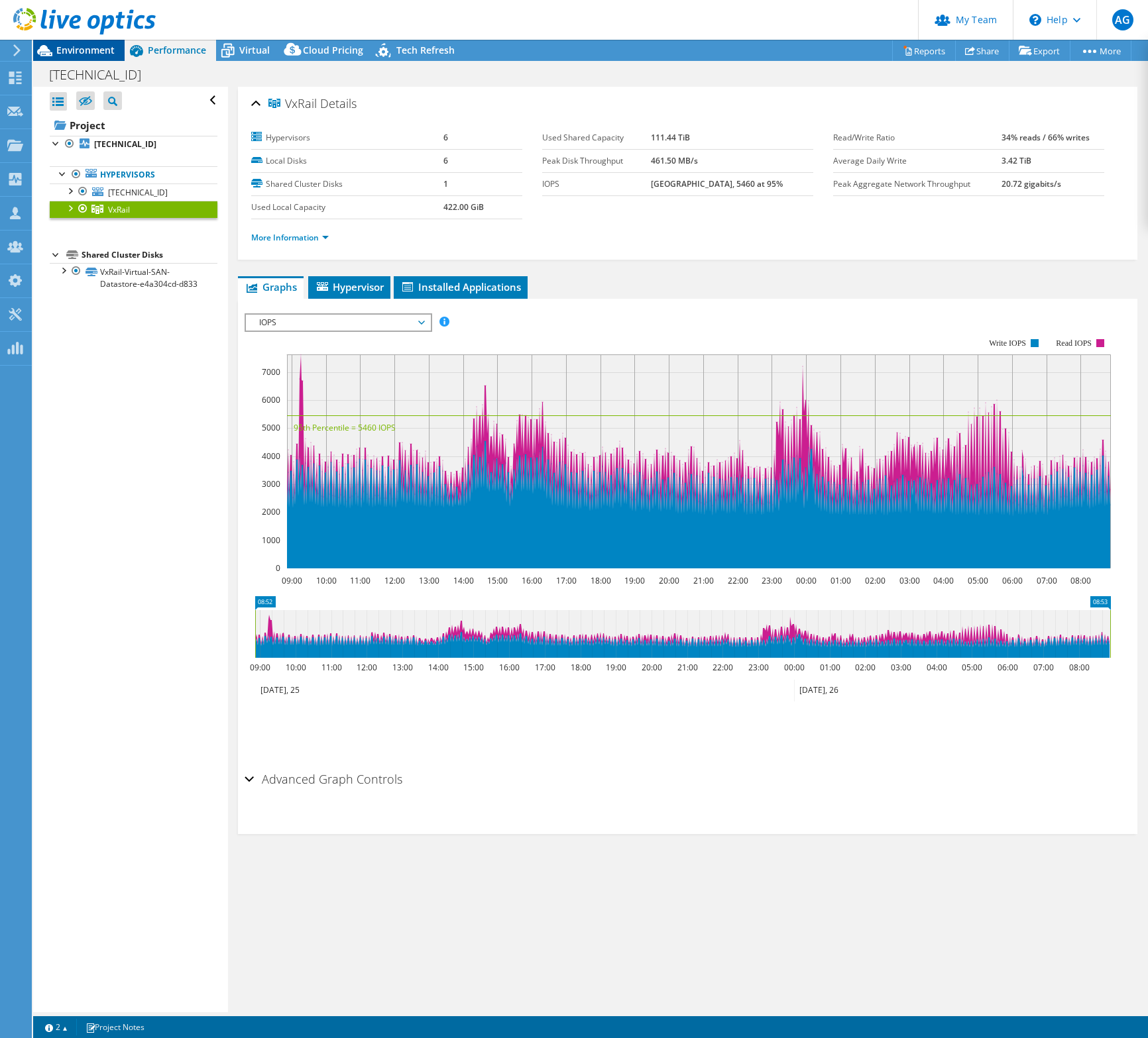
click at [85, 52] on span "Environment" at bounding box center [85, 50] width 58 height 13
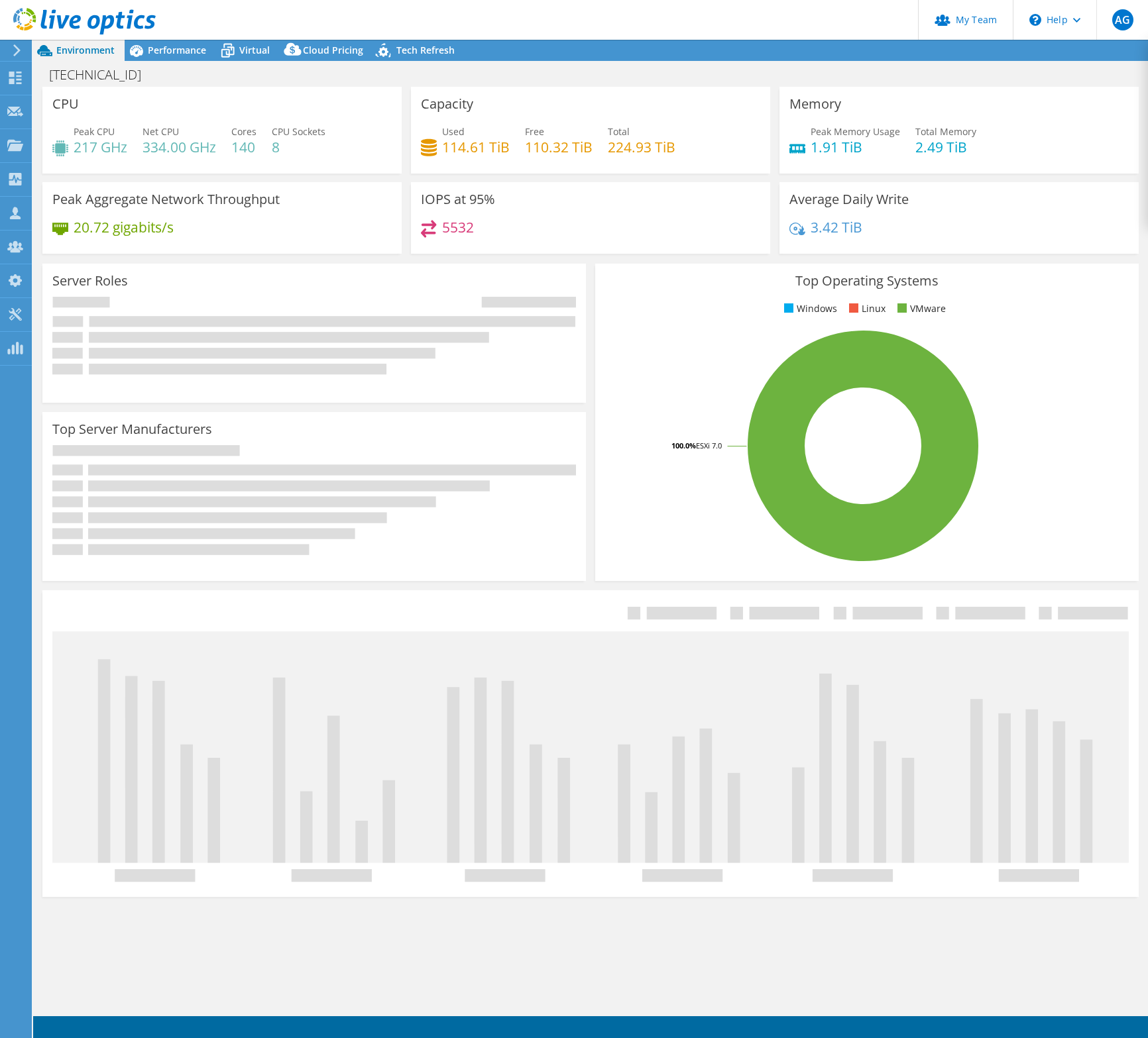
select select "USD"
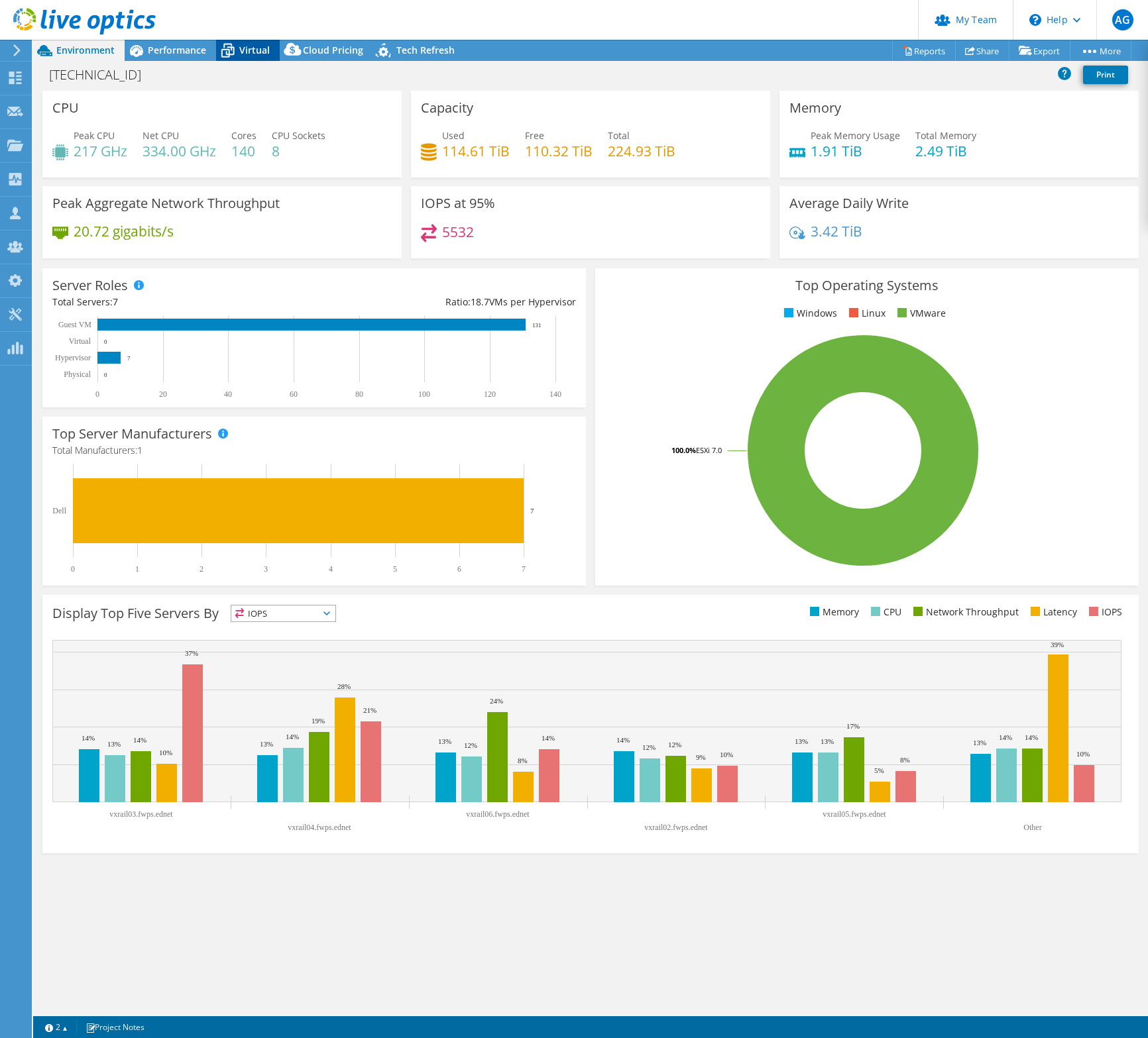
click at [243, 50] on span "Virtual" at bounding box center [254, 50] width 31 height 13
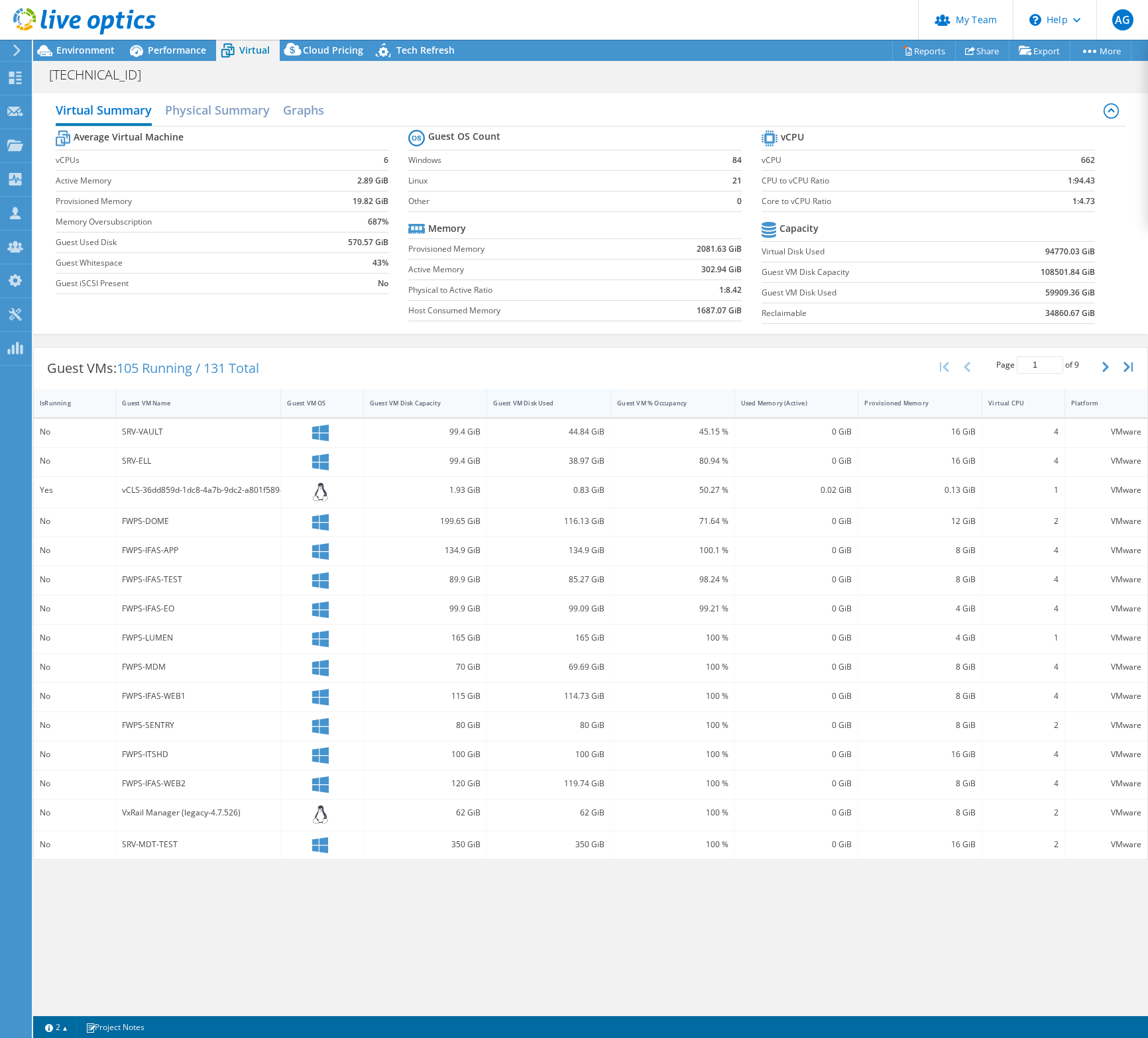
click at [566, 406] on div "Guest VM Disk Used" at bounding box center [540, 403] width 95 height 8
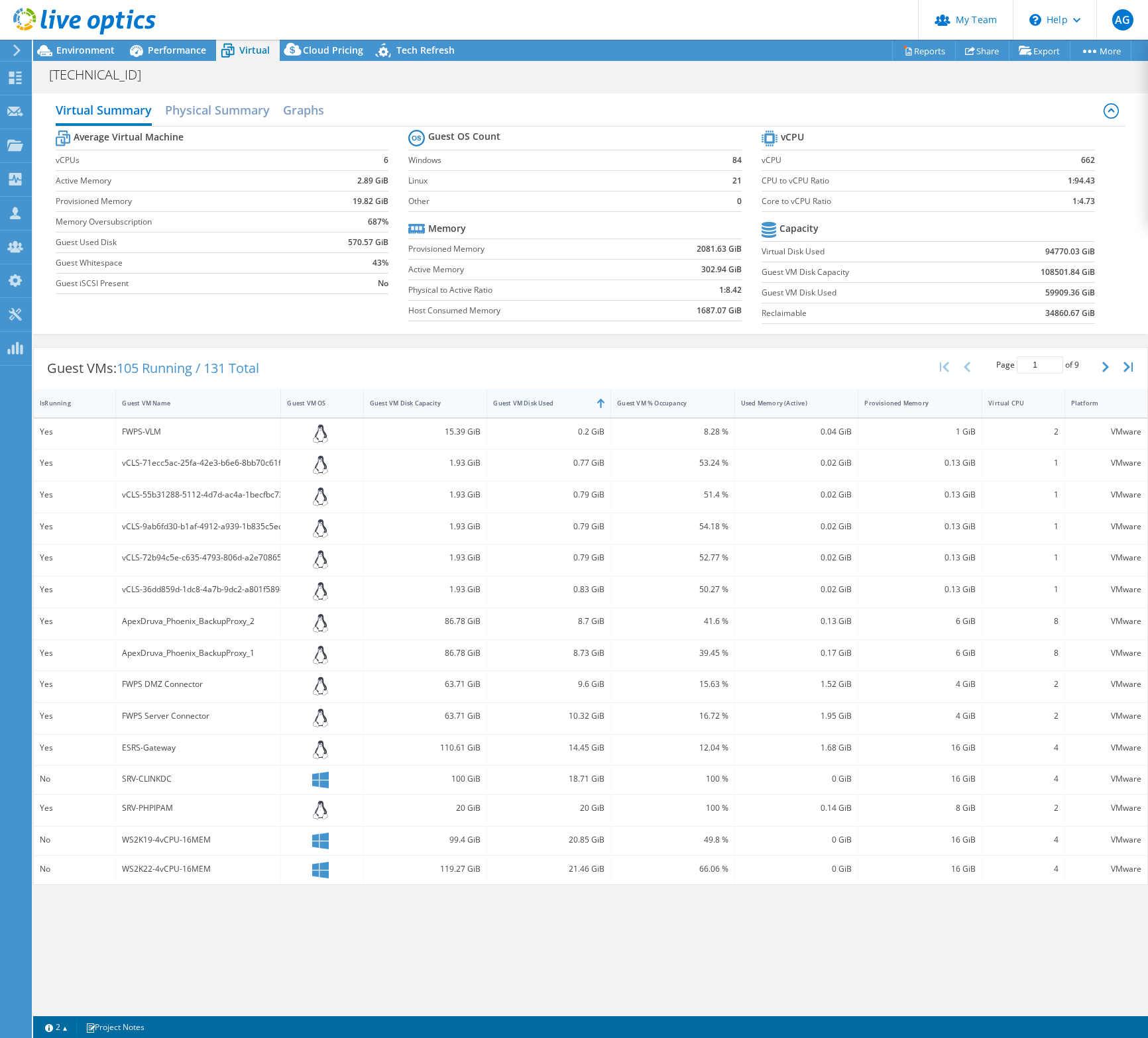
click at [566, 406] on div "Guest VM Disk Used" at bounding box center [540, 403] width 95 height 8
